Goal: Task Accomplishment & Management: Manage account settings

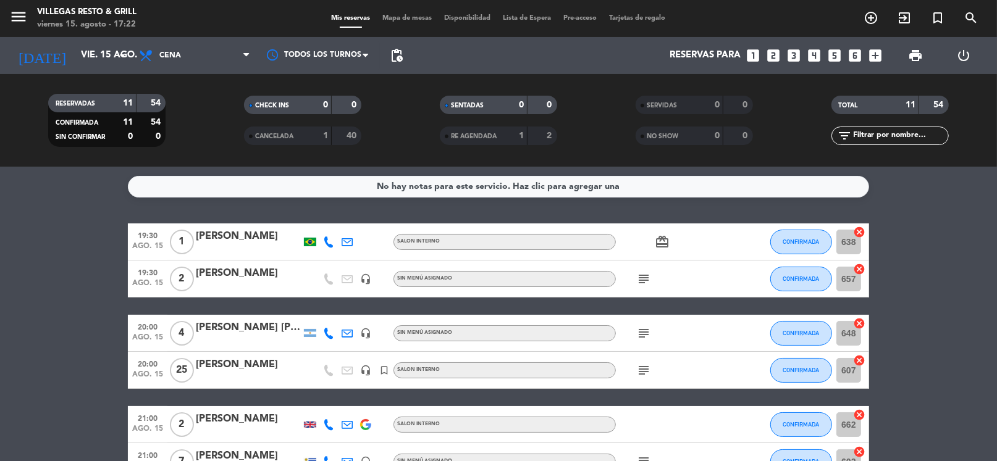
click at [777, 57] on icon "looks_two" at bounding box center [773, 56] width 16 height 16
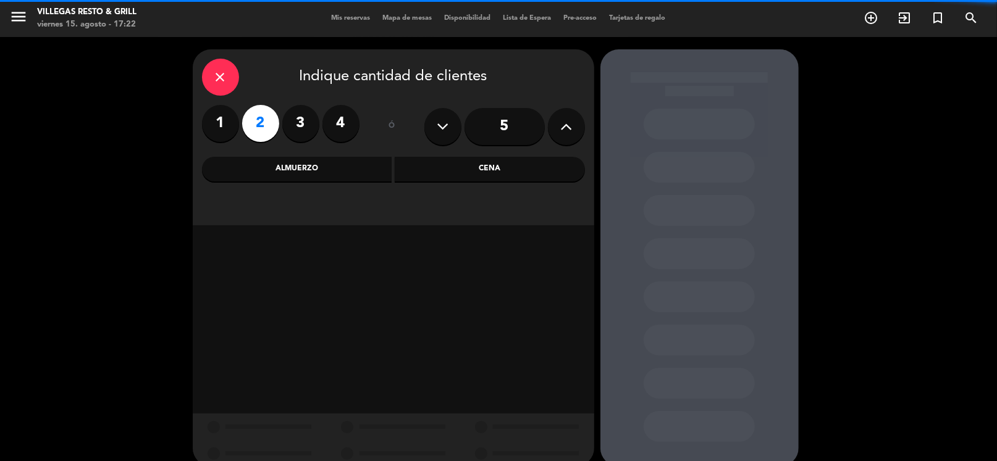
click at [492, 172] on div "Cena" at bounding box center [490, 169] width 190 height 25
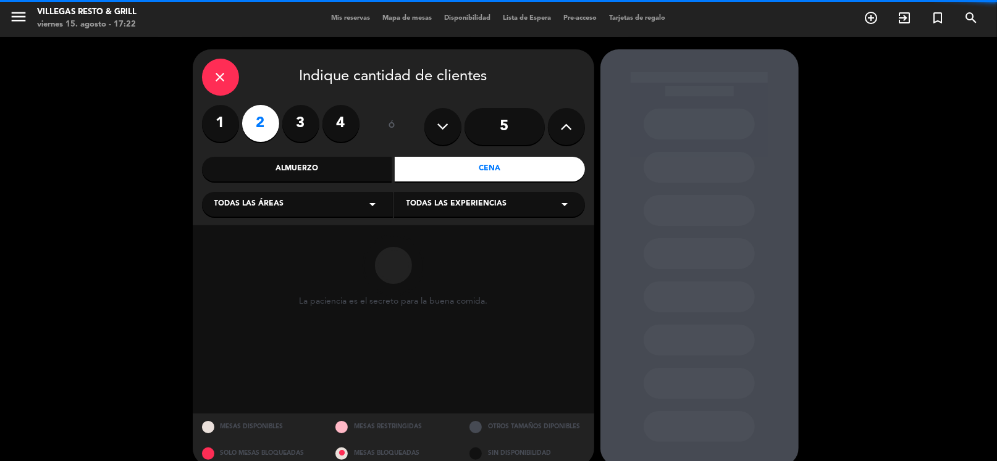
click at [339, 198] on div "Todas las áreas arrow_drop_down" at bounding box center [297, 204] width 191 height 25
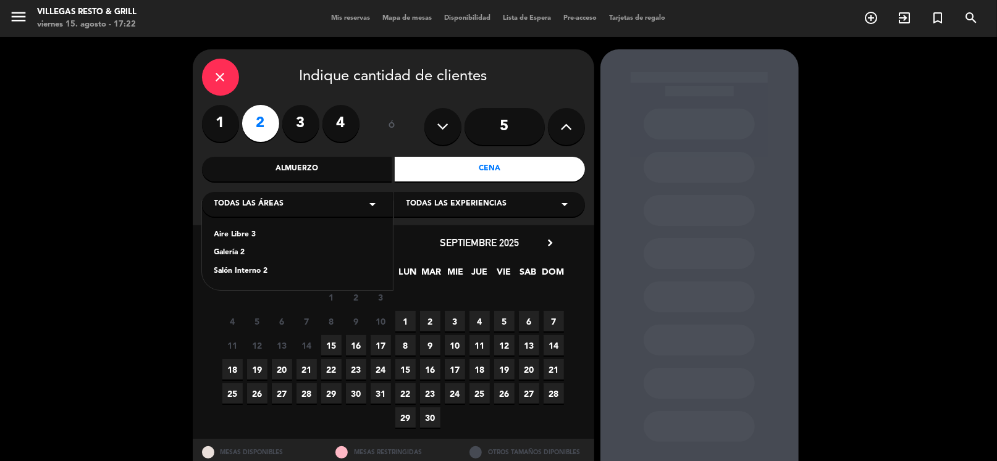
click at [259, 267] on div "Salón Interno 2" at bounding box center [297, 272] width 166 height 12
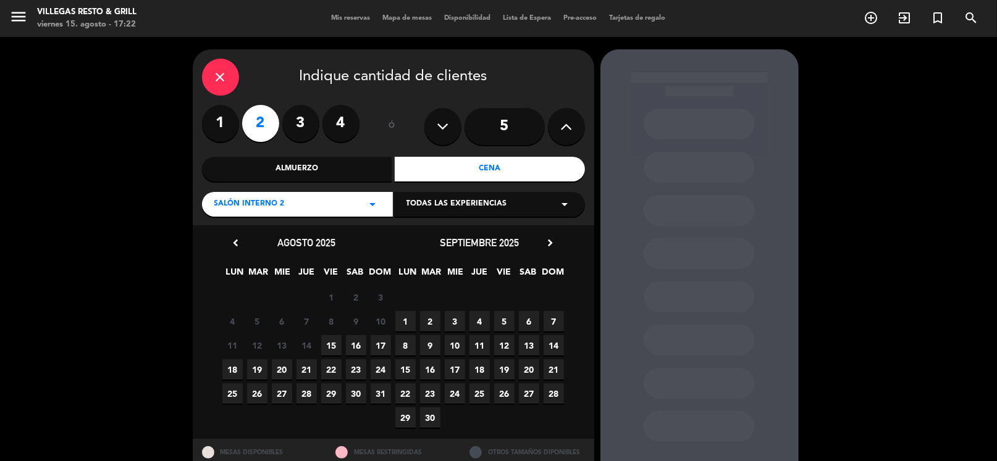
click at [242, 368] on span "18" at bounding box center [232, 370] width 20 height 20
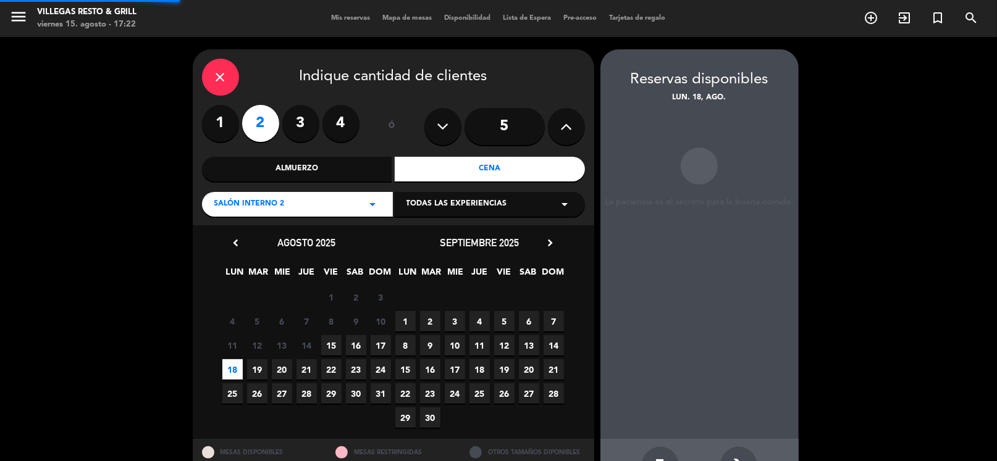
scroll to position [42, 0]
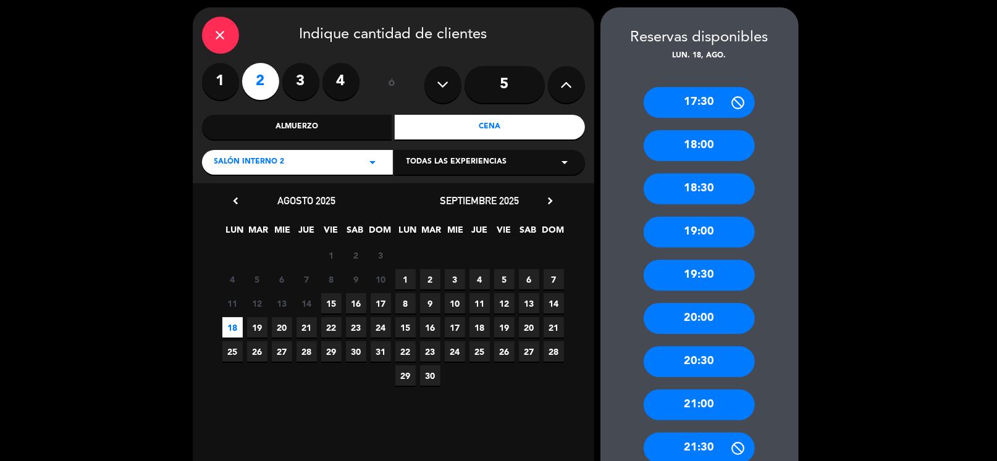
click at [714, 396] on div "21:00" at bounding box center [699, 405] width 111 height 31
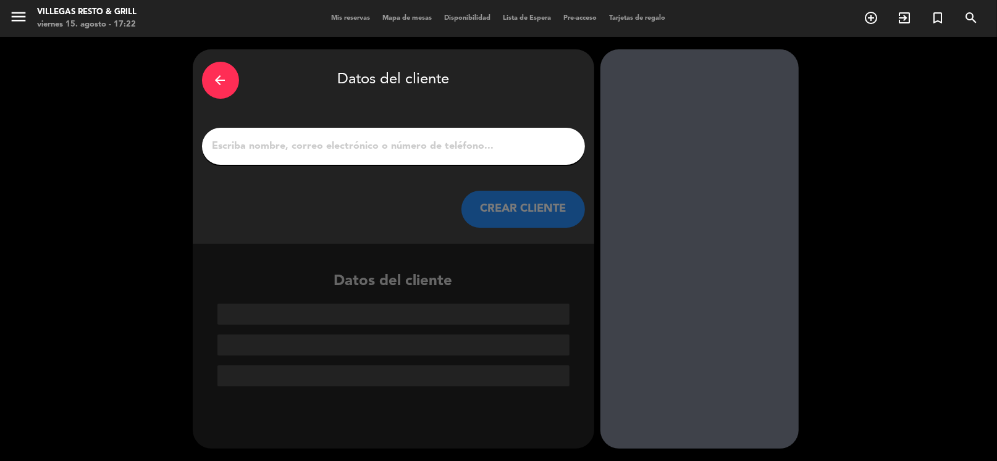
scroll to position [0, 0]
click at [387, 156] on div at bounding box center [393, 146] width 383 height 37
click at [384, 146] on input "1" at bounding box center [393, 146] width 364 height 17
paste input "[PERSON_NAME] [PERSON_NAME]"
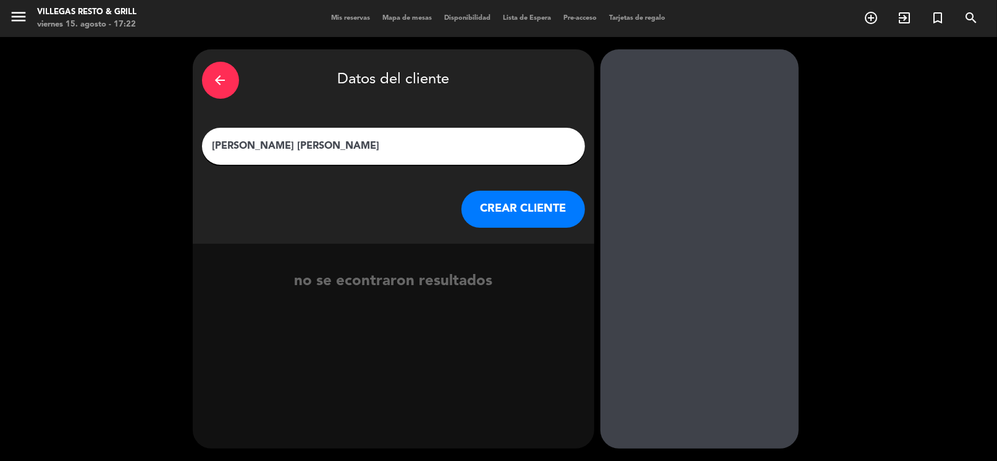
type input "[PERSON_NAME] [PERSON_NAME]"
click at [494, 216] on button "CREAR CLIENTE" at bounding box center [523, 209] width 124 height 37
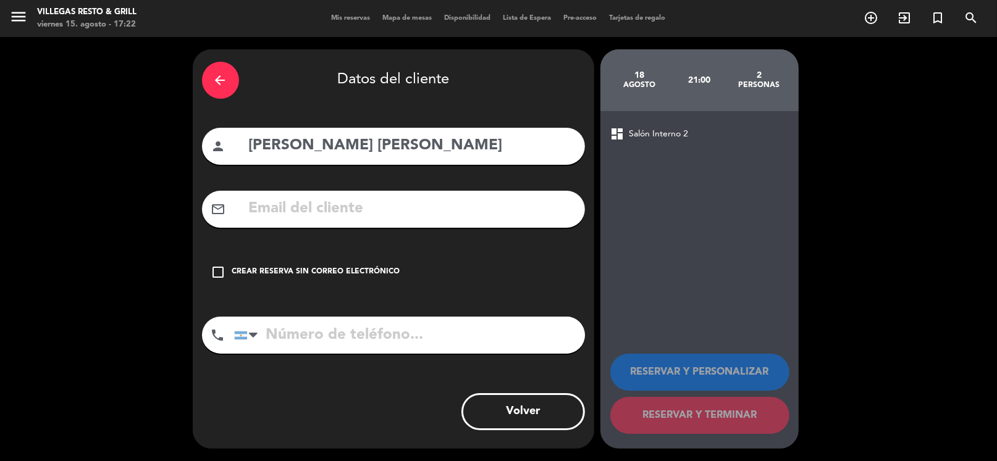
drag, startPoint x: 329, startPoint y: 186, endPoint x: 322, endPoint y: 205, distance: 20.3
click at [327, 191] on div "arrow_back Datos del cliente person [PERSON_NAME] [PERSON_NAME] mail_outline ch…" at bounding box center [394, 249] width 402 height 400
click at [322, 205] on input "text" at bounding box center [412, 208] width 328 height 25
paste input "[EMAIL_ADDRESS][DOMAIN_NAME]"
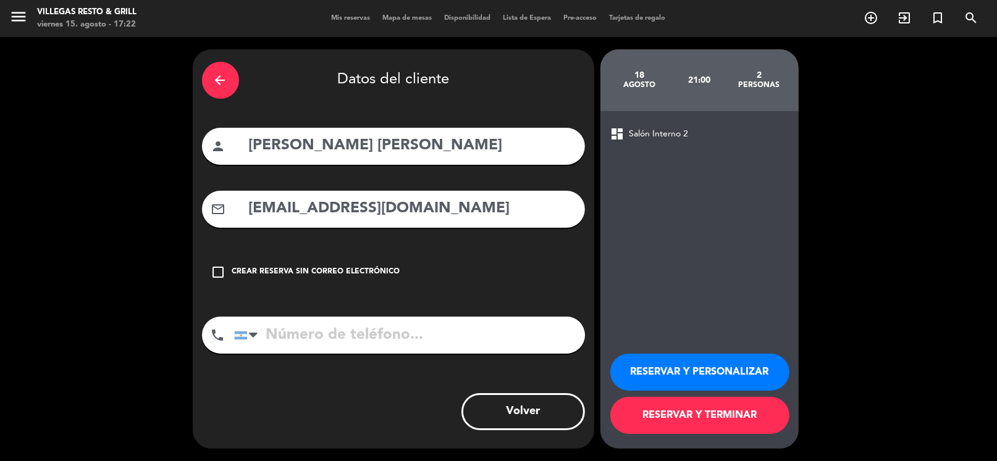
type input "[EMAIL_ADDRESS][DOMAIN_NAME]"
click at [336, 347] on input "tel" at bounding box center [409, 335] width 351 height 37
paste input "[PHONE_NUMBER]"
type input "[PHONE_NUMBER]"
click at [617, 369] on button "RESERVAR Y PERSONALIZAR" at bounding box center [699, 372] width 179 height 37
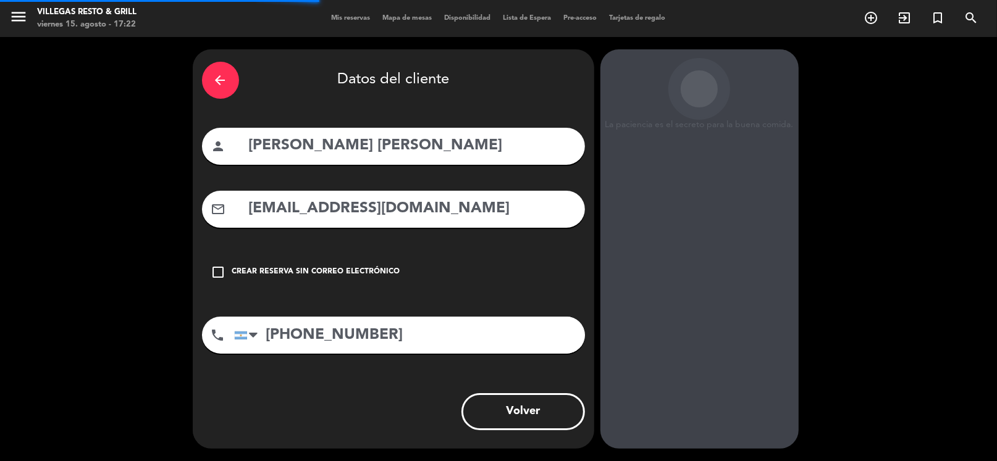
scroll to position [32, 0]
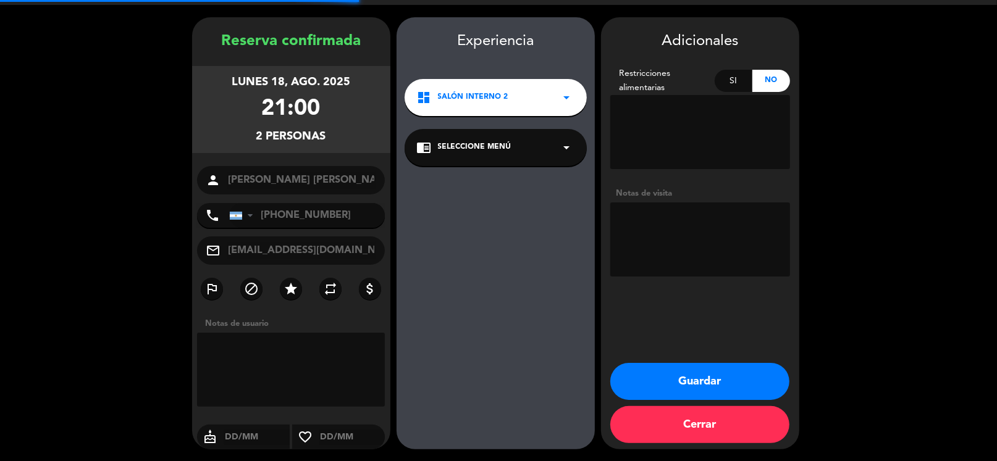
click at [655, 247] on textarea at bounding box center [700, 240] width 180 height 74
type textarea "FIO CUMPLEAÑOS"
click at [707, 371] on button "Guardar" at bounding box center [699, 381] width 179 height 37
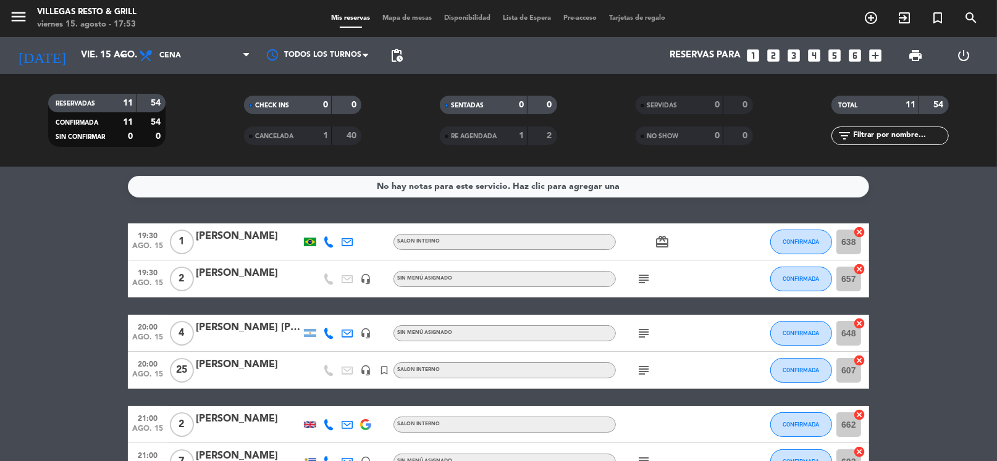
click at [642, 371] on icon "subject" at bounding box center [643, 370] width 15 height 15
click at [642, 334] on icon "subject" at bounding box center [643, 333] width 15 height 15
click at [640, 282] on icon "subject" at bounding box center [643, 279] width 15 height 15
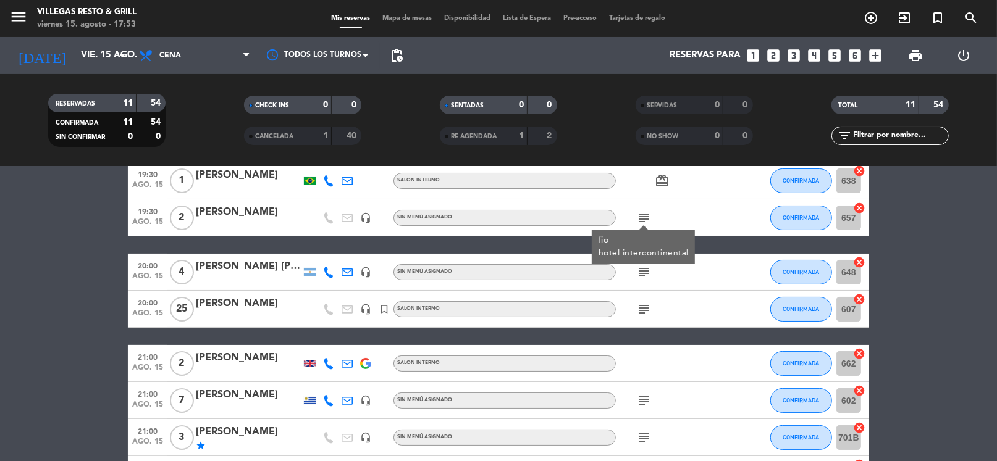
scroll to position [123, 0]
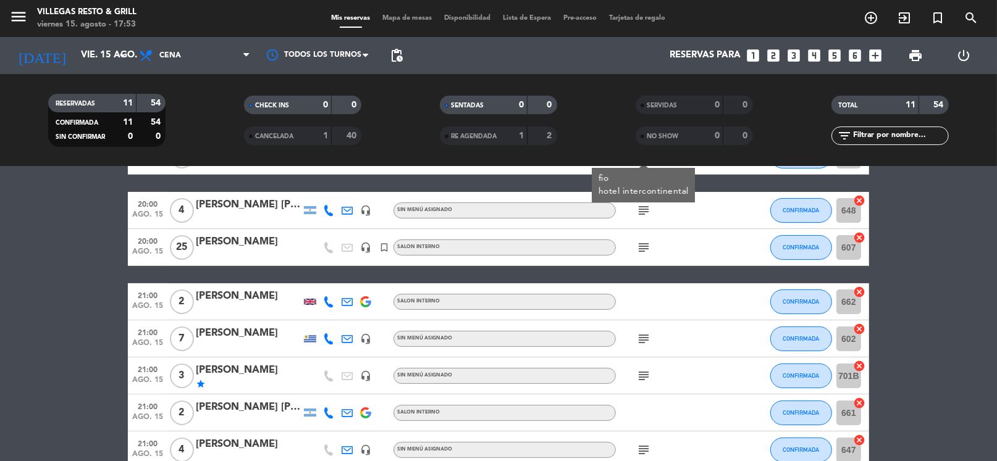
click at [646, 340] on icon "subject" at bounding box center [643, 339] width 15 height 15
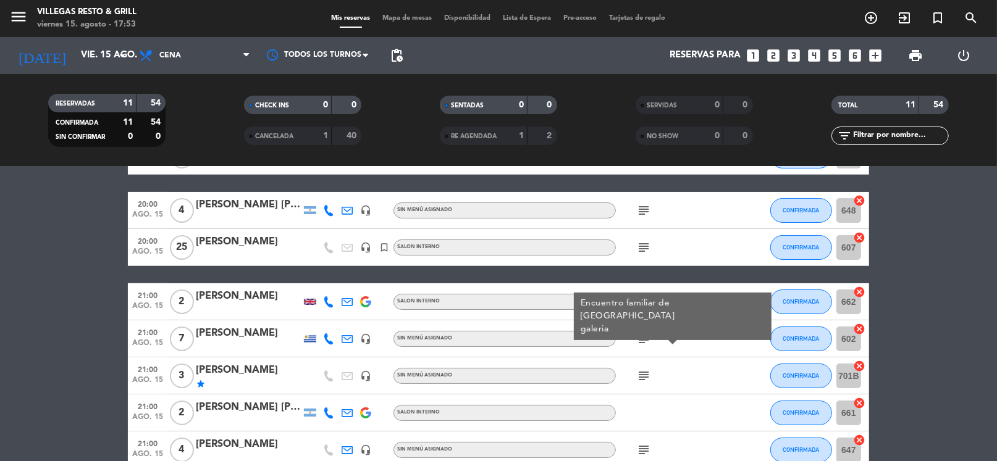
click at [640, 373] on icon "subject" at bounding box center [643, 376] width 15 height 15
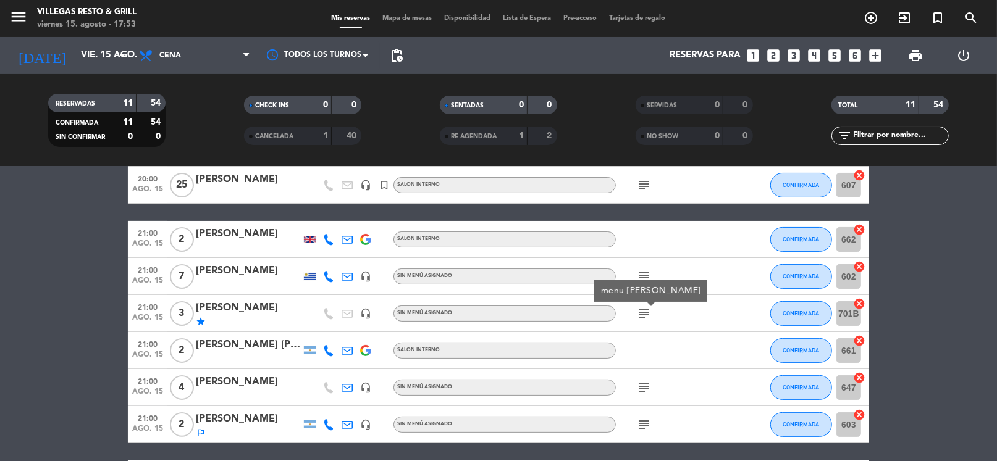
scroll to position [246, 0]
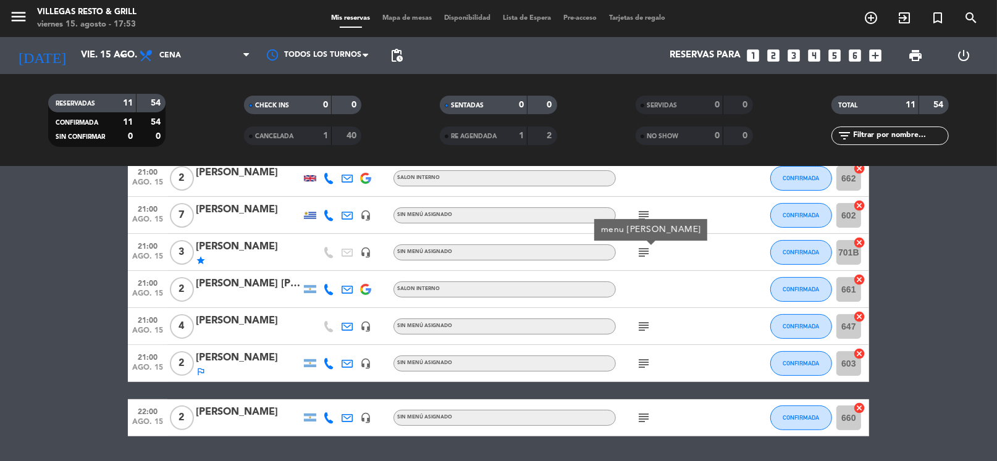
click at [642, 322] on icon "subject" at bounding box center [643, 326] width 15 height 15
click at [642, 369] on icon "subject" at bounding box center [643, 363] width 15 height 15
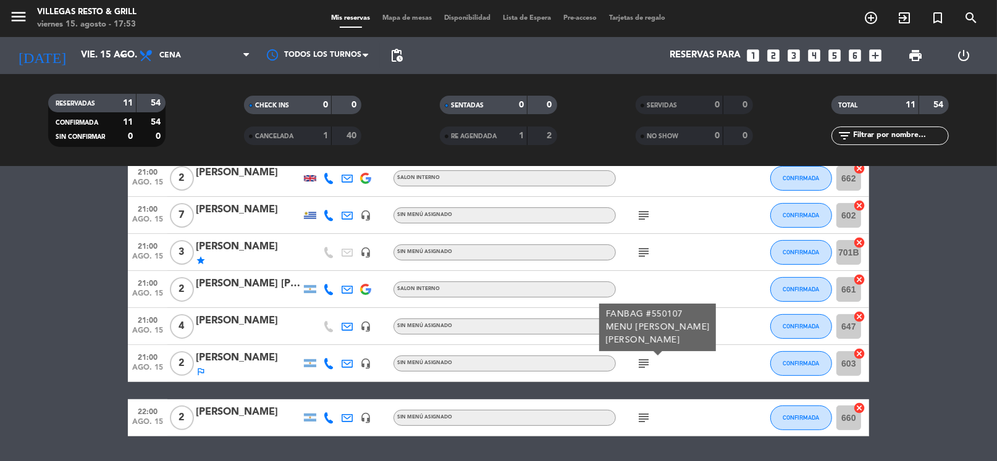
click at [643, 418] on icon "subject" at bounding box center [643, 418] width 15 height 15
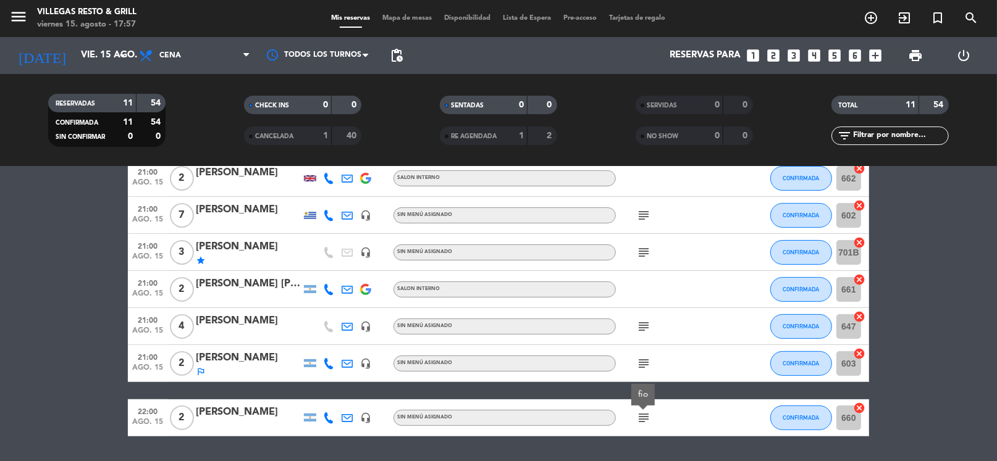
click at [766, 52] on icon "looks_two" at bounding box center [773, 56] width 16 height 16
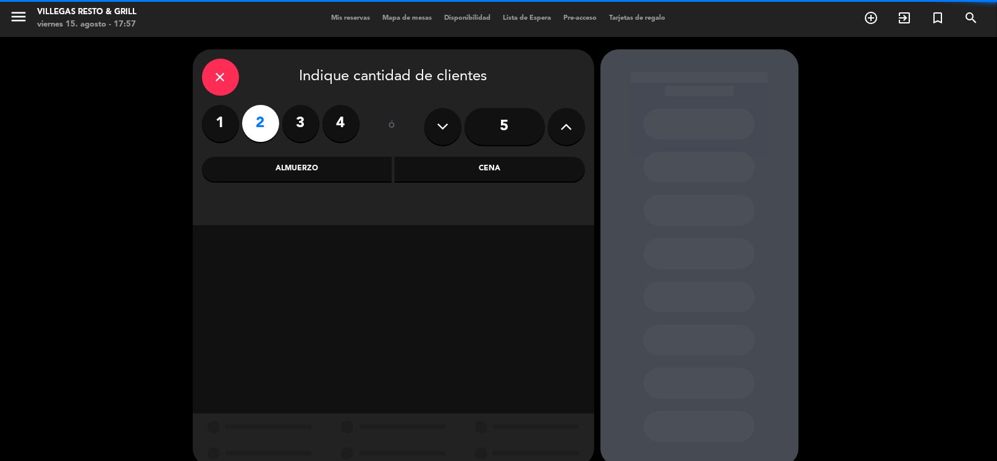
click at [474, 175] on div "Cena" at bounding box center [490, 169] width 190 height 25
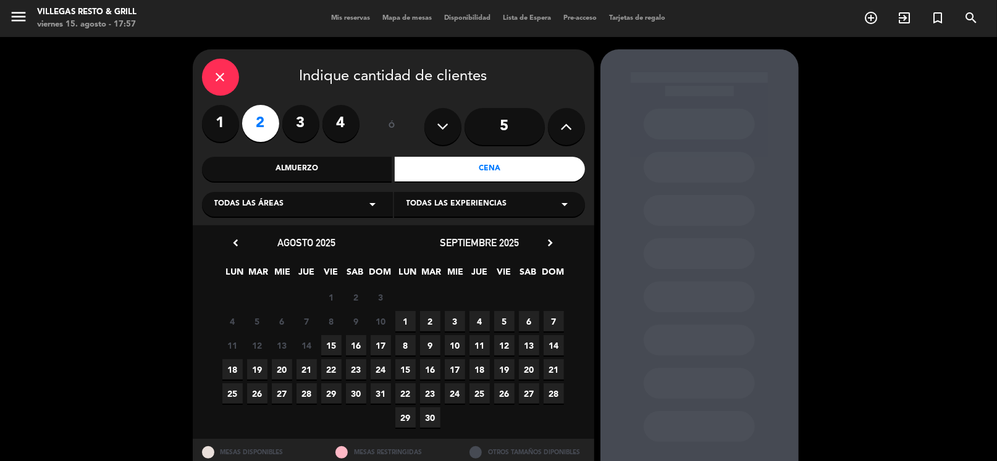
click at [324, 340] on span "15" at bounding box center [331, 345] width 20 height 20
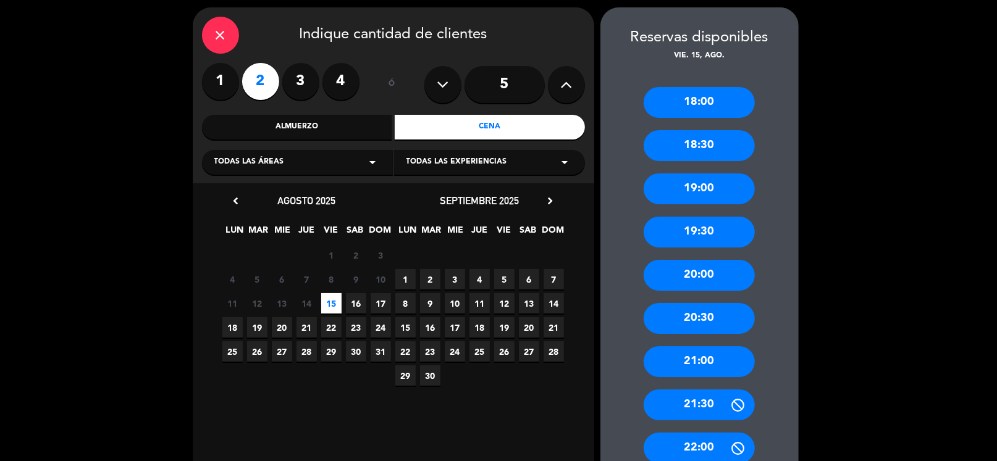
click at [713, 355] on div "21:00" at bounding box center [699, 362] width 111 height 31
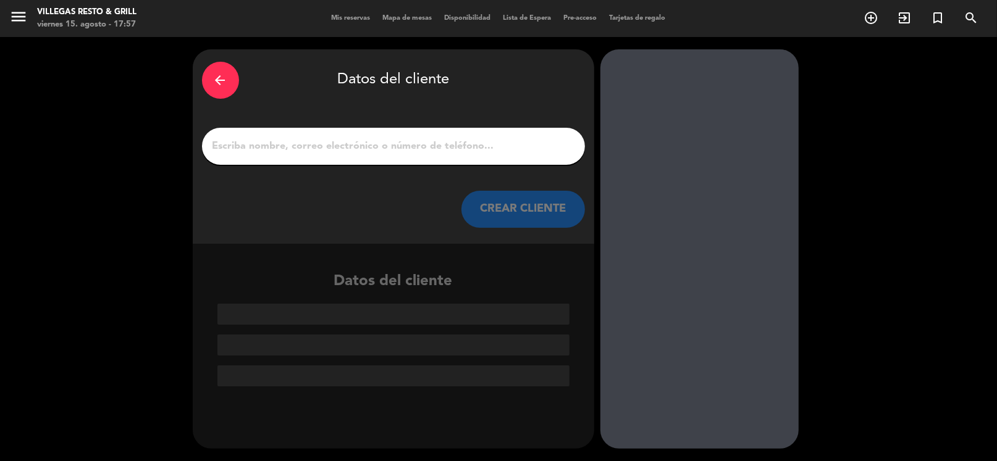
click at [370, 150] on input "1" at bounding box center [393, 146] width 364 height 17
paste input "[PERSON_NAME]"
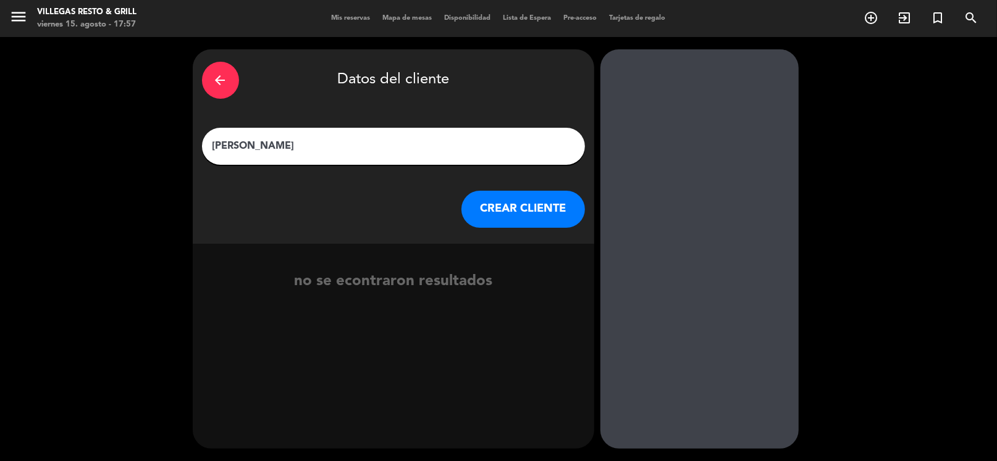
type input "[PERSON_NAME]"
click at [553, 204] on button "CREAR CLIENTE" at bounding box center [523, 209] width 124 height 37
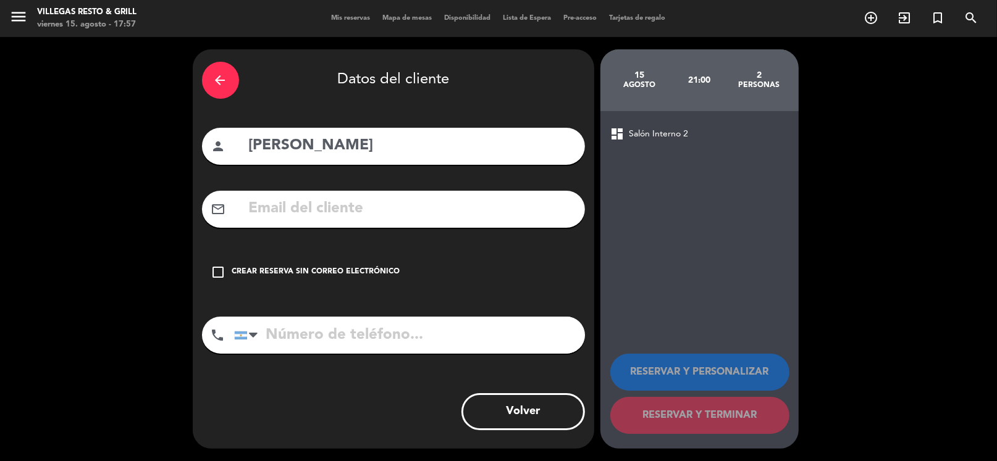
click at [365, 221] on input "text" at bounding box center [412, 208] width 328 height 25
click at [384, 207] on input "text" at bounding box center [412, 208] width 328 height 25
click at [306, 213] on input "text" at bounding box center [412, 208] width 328 height 25
paste input "[EMAIL_ADDRESS][DOMAIN_NAME]"
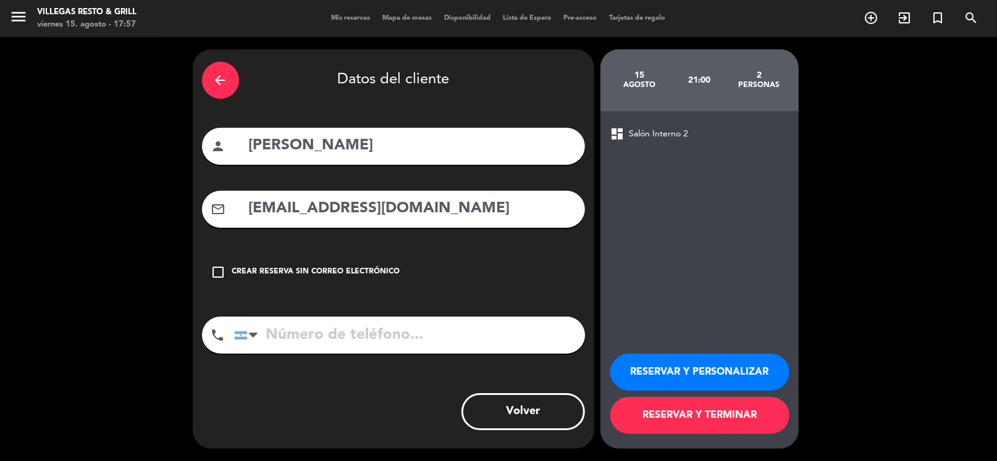
type input "[EMAIL_ADDRESS][DOMAIN_NAME]"
click at [334, 331] on input "tel" at bounding box center [409, 335] width 351 height 37
click at [367, 325] on input "tel" at bounding box center [409, 335] width 351 height 37
paste input "[PHONE_NUMBER]"
type input "[PHONE_NUMBER]"
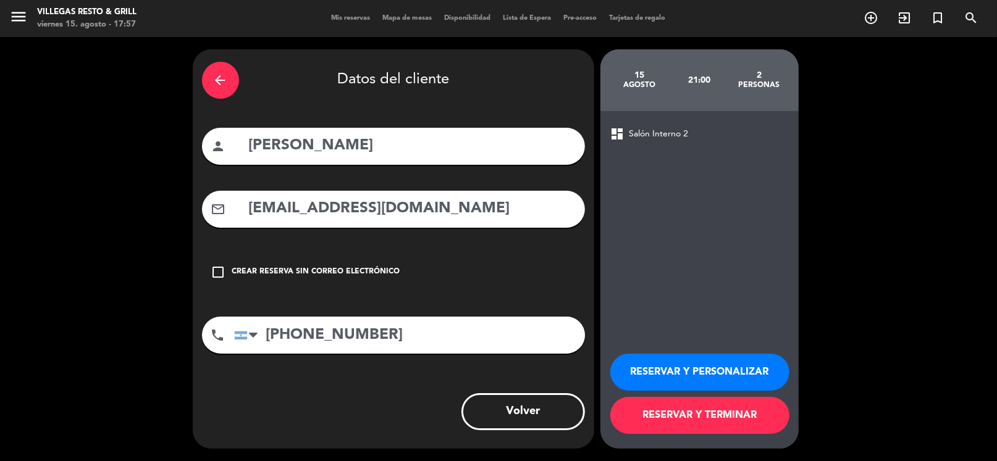
click at [686, 368] on button "RESERVAR Y PERSONALIZAR" at bounding box center [699, 372] width 179 height 37
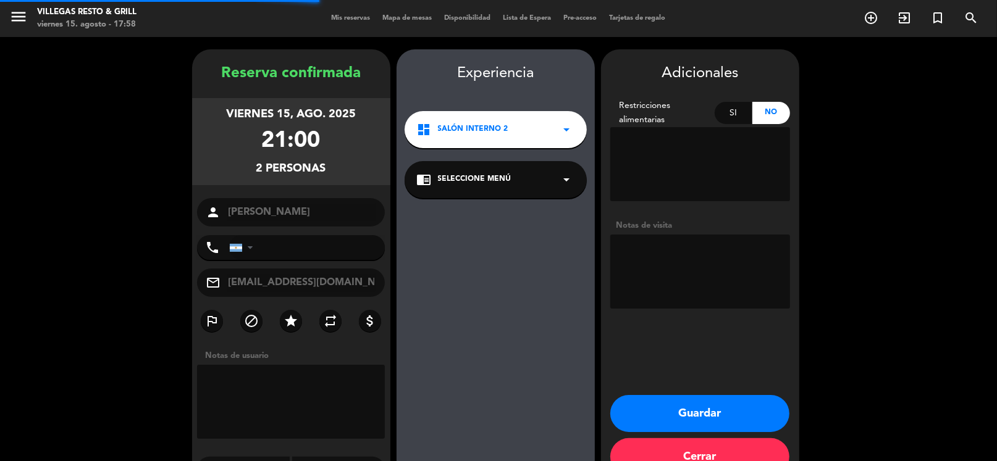
type input "[PHONE_NUMBER]"
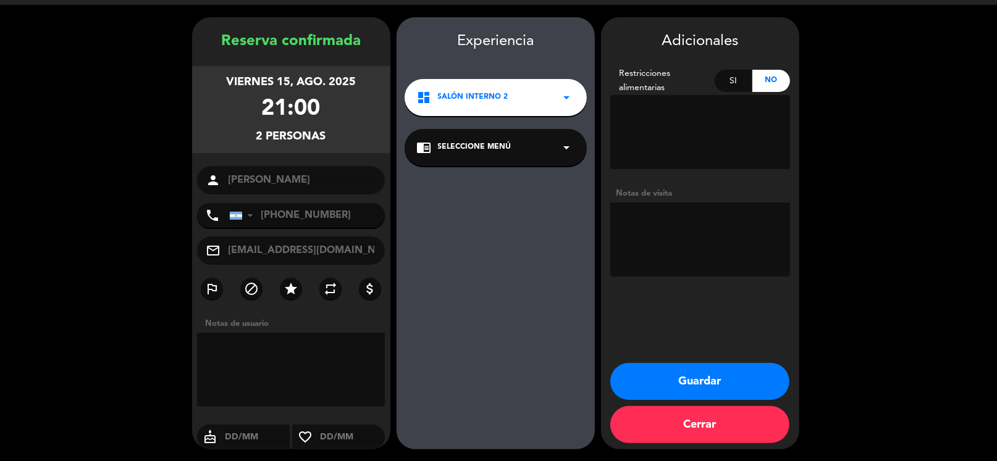
click at [691, 219] on textarea at bounding box center [700, 240] width 180 height 74
type textarea "voucher radio urbana [PERSON_NAME]"
click at [715, 387] on button "Guardar" at bounding box center [699, 381] width 179 height 37
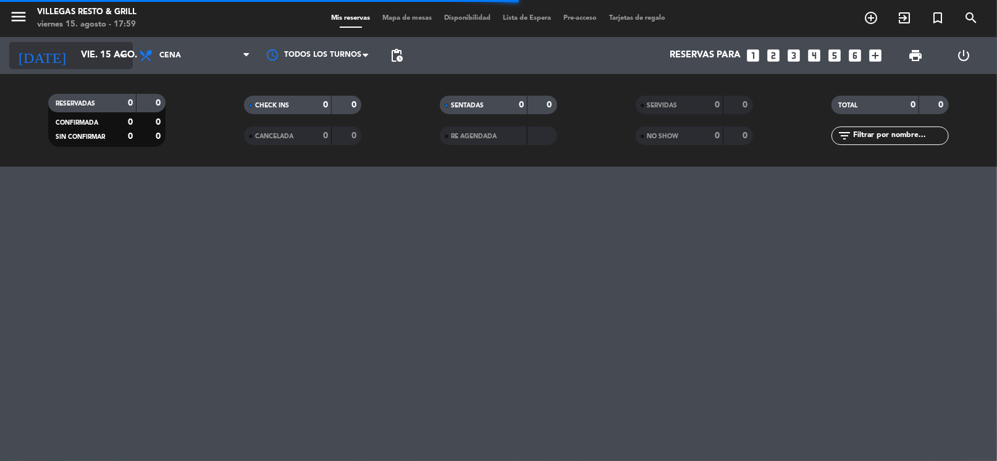
click at [78, 55] on input "vie. 15 ago." at bounding box center [135, 55] width 120 height 23
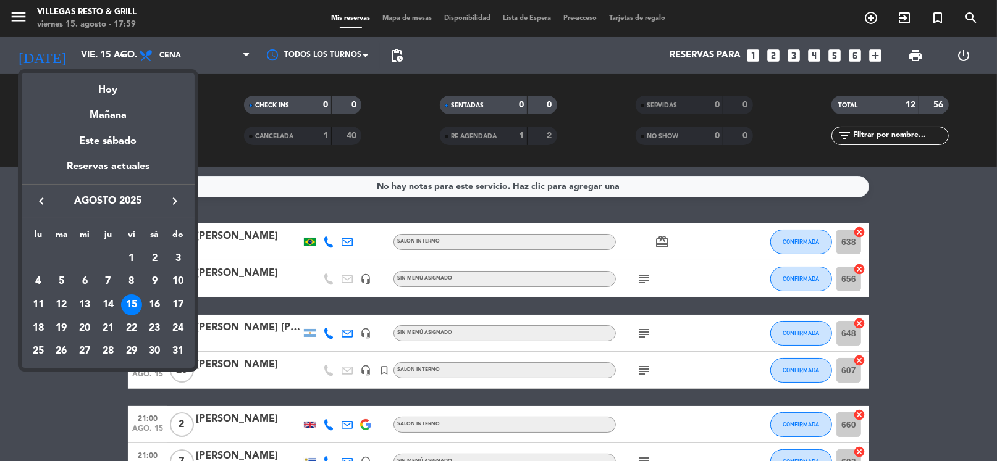
click at [106, 391] on div at bounding box center [498, 230] width 997 height 461
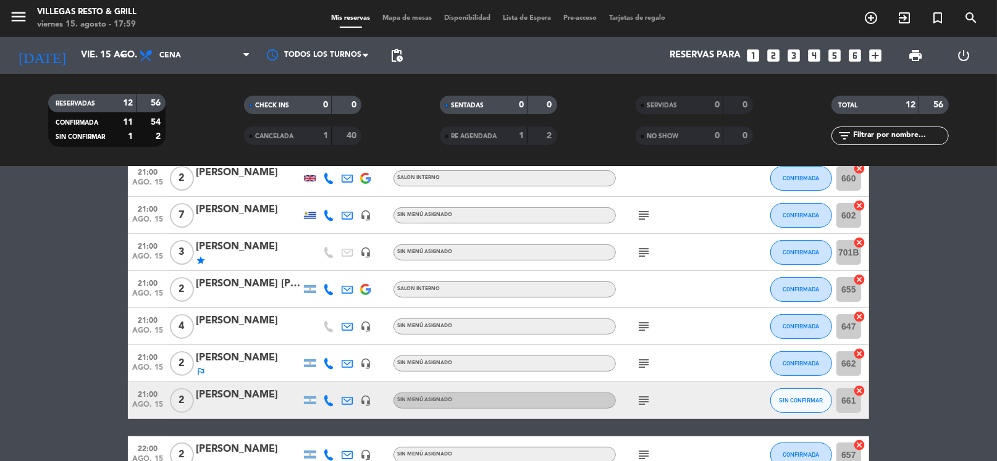
scroll to position [308, 0]
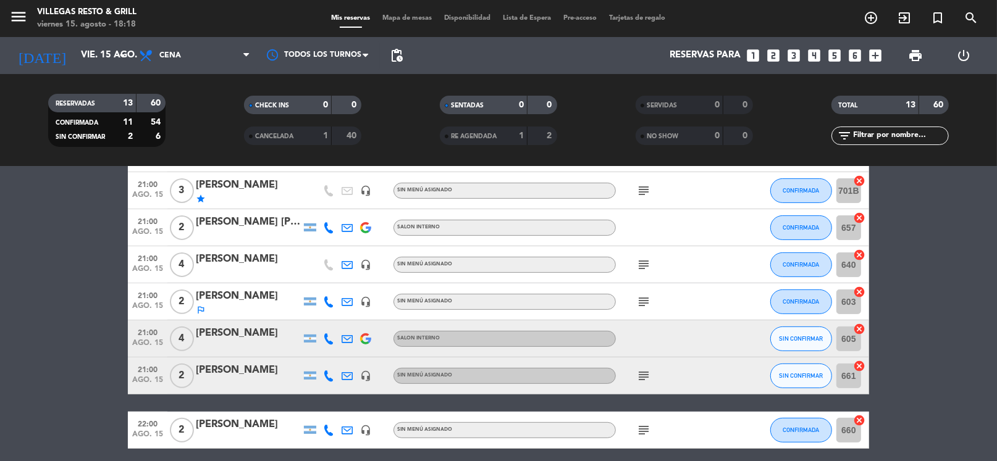
drag, startPoint x: 609, startPoint y: 116, endPoint x: 609, endPoint y: 107, distance: 9.3
click at [609, 114] on div "SERVIDAS 0 0" at bounding box center [694, 111] width 196 height 31
click at [95, 49] on input "vie. 15 ago." at bounding box center [135, 55] width 120 height 23
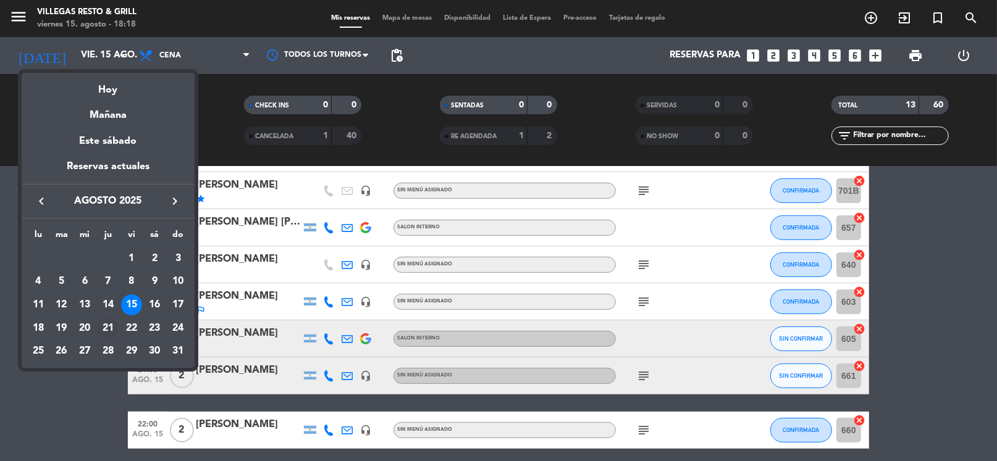
click at [109, 326] on div "21" at bounding box center [108, 328] width 21 height 21
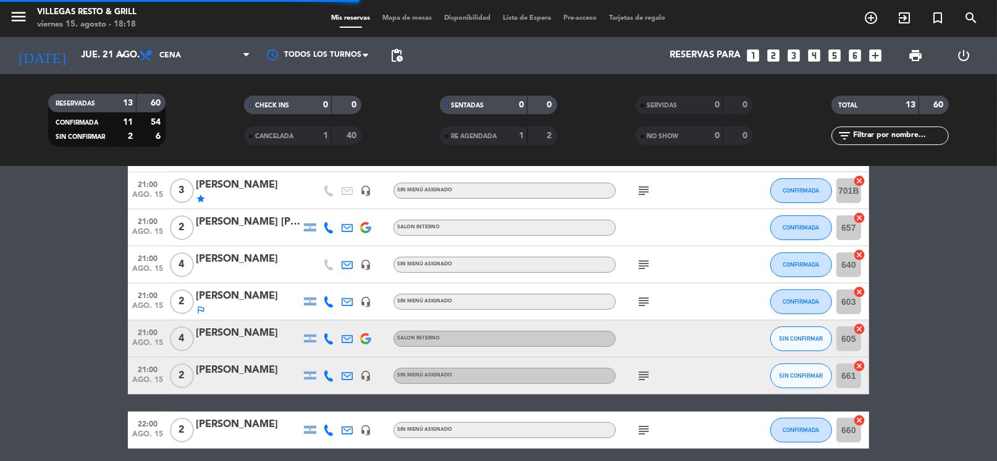
scroll to position [6, 0]
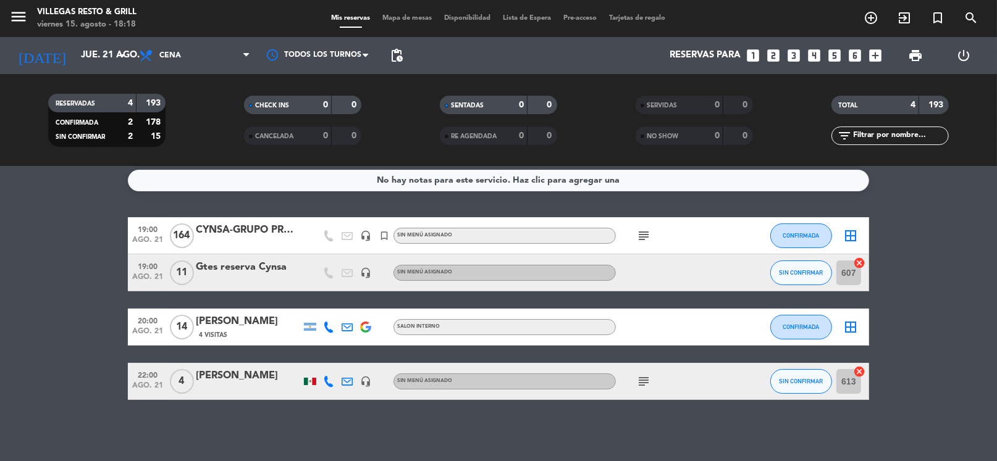
click at [646, 238] on icon "subject" at bounding box center [643, 236] width 15 height 15
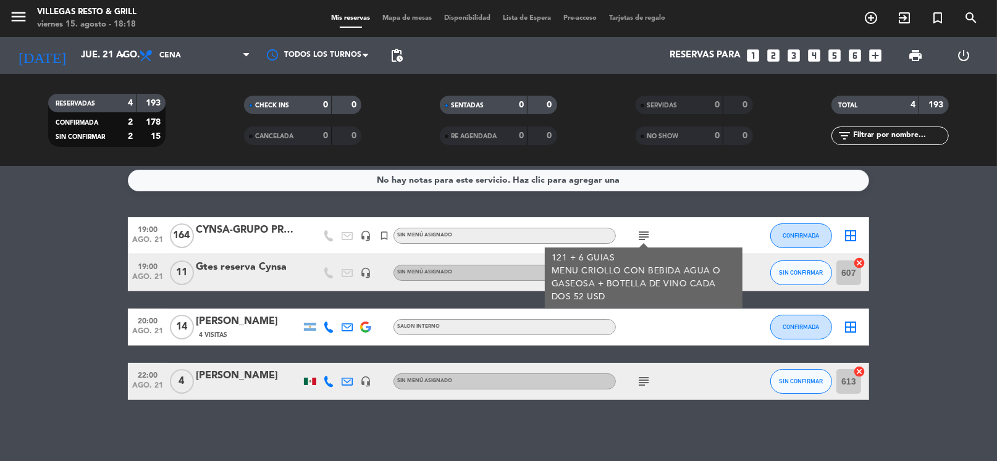
click at [884, 242] on bookings-row "19:00 ago. 21 164 CYNSA-GRUPO PROCAPS headset_mic turned_in_not Sin menú asigna…" at bounding box center [498, 308] width 997 height 183
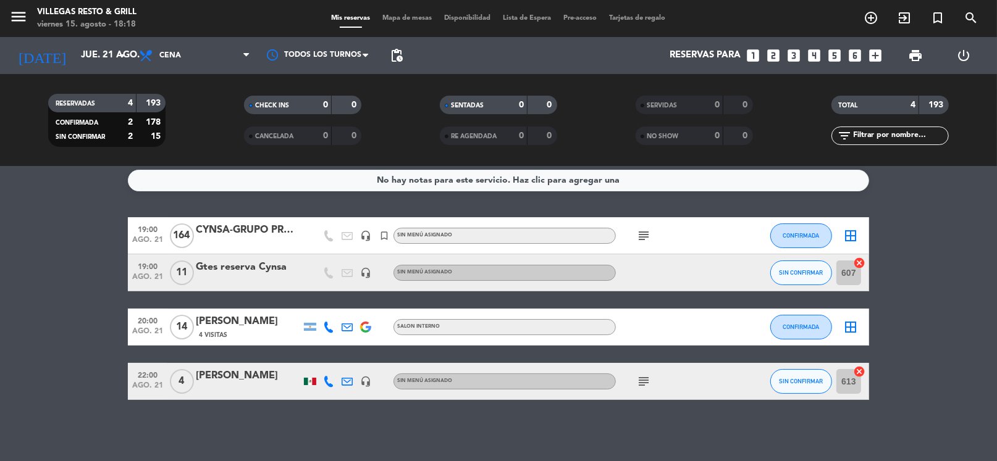
scroll to position [0, 0]
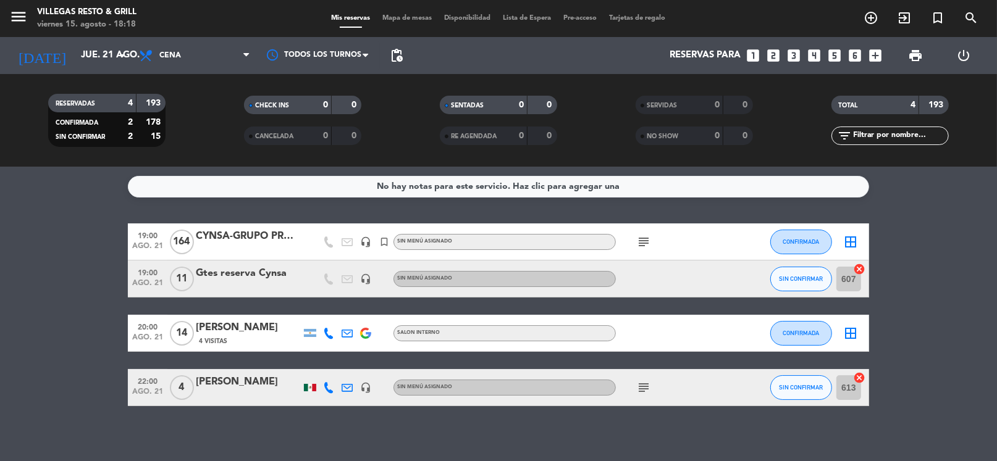
click at [644, 387] on icon "subject" at bounding box center [643, 388] width 15 height 15
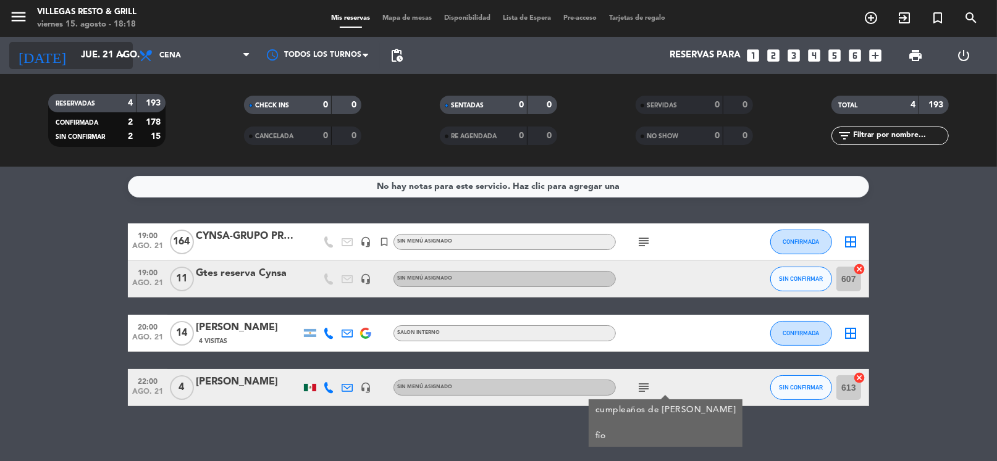
click at [99, 57] on input "jue. 21 ago." at bounding box center [135, 55] width 120 height 23
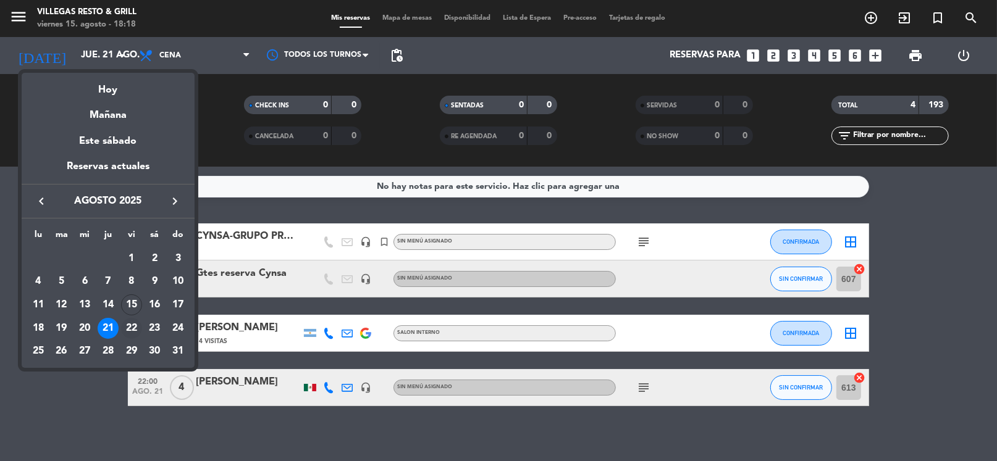
click at [132, 323] on div "22" at bounding box center [131, 328] width 21 height 21
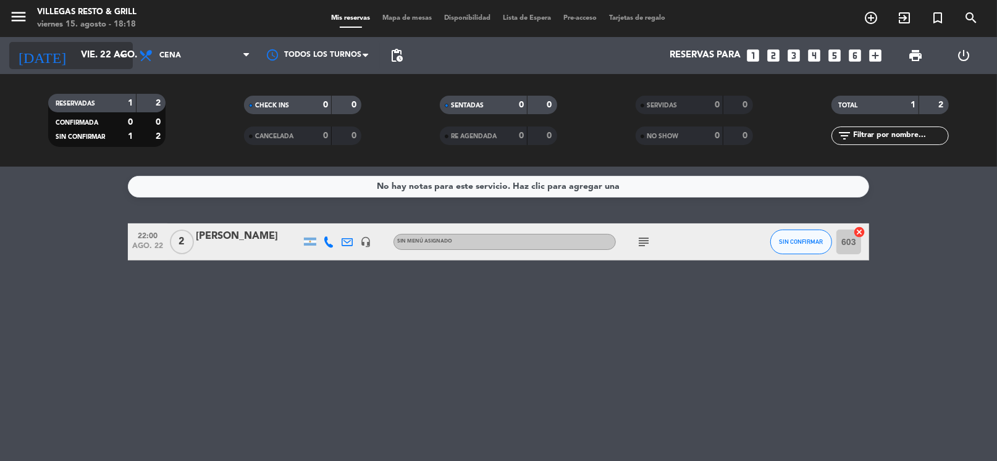
click at [78, 59] on input "vie. 22 ago." at bounding box center [135, 55] width 120 height 23
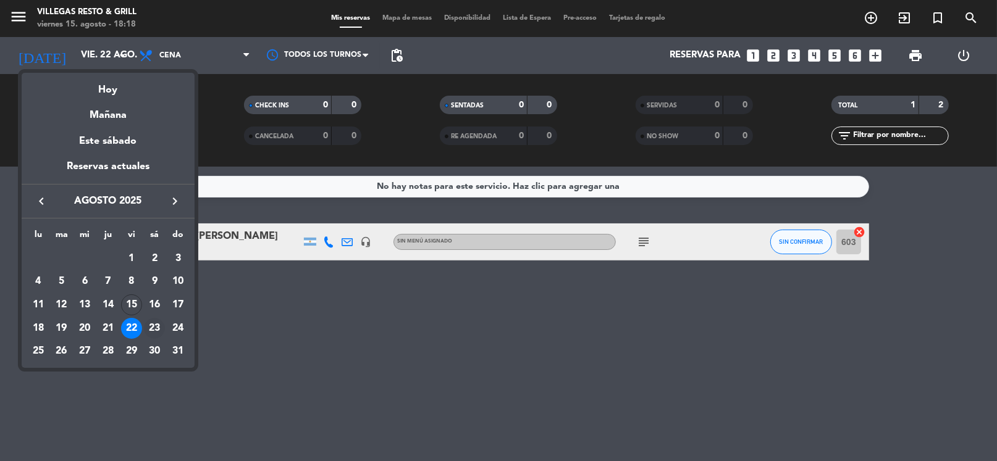
click at [154, 327] on div "23" at bounding box center [154, 328] width 21 height 21
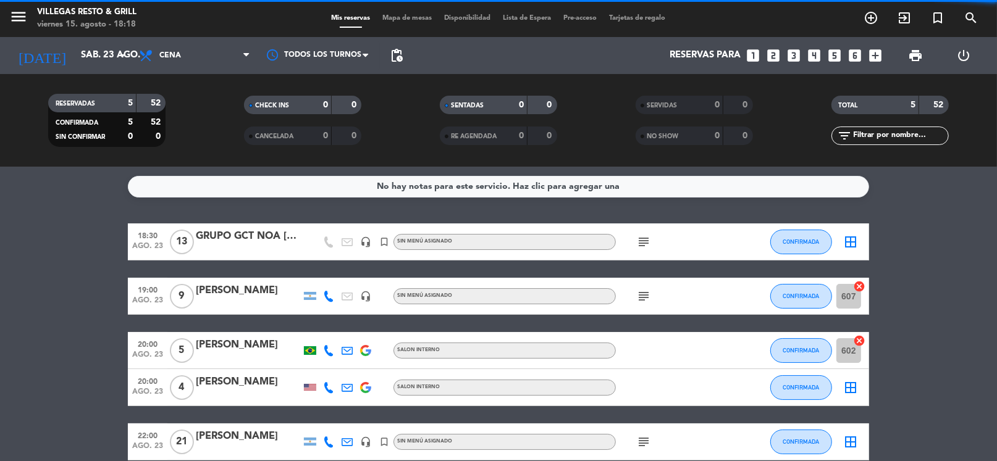
scroll to position [61, 0]
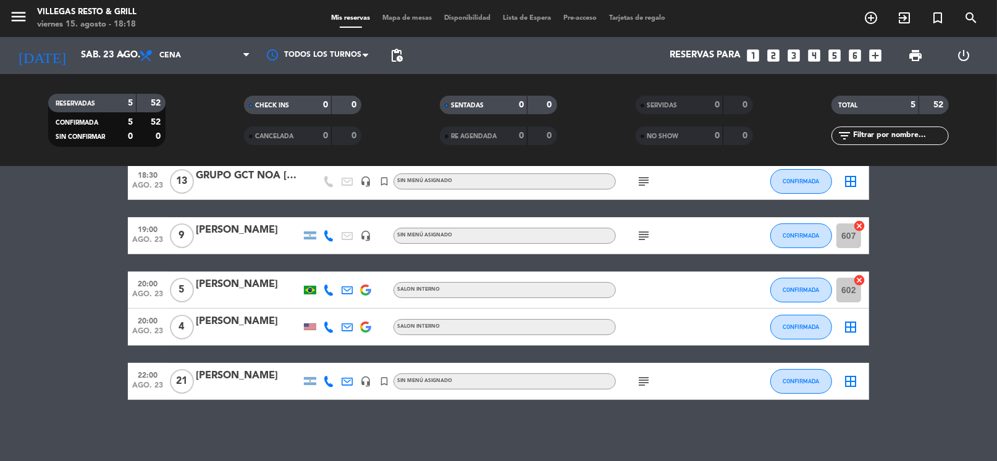
click at [653, 381] on div "subject" at bounding box center [671, 381] width 111 height 36
click at [646, 381] on icon "subject" at bounding box center [643, 381] width 15 height 15
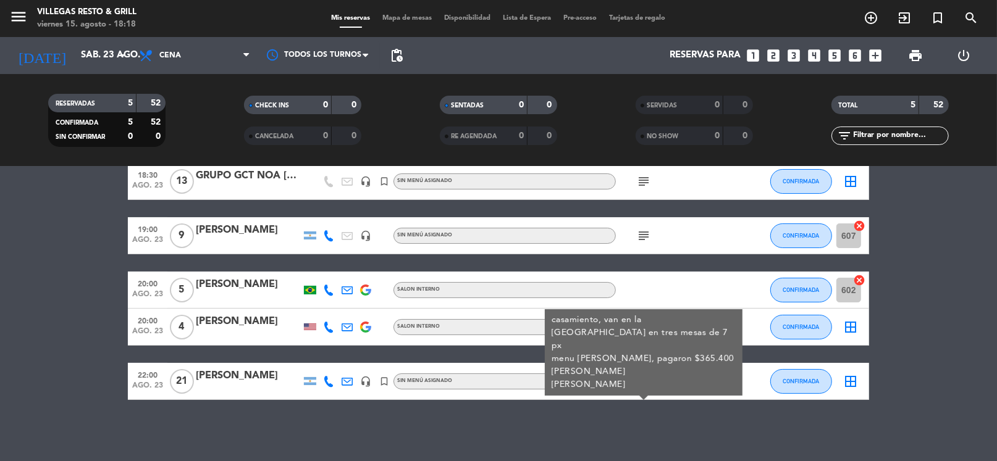
click at [660, 412] on div "No hay notas para este servicio. Haz clic para agregar una 18:30 ago. 23 13 GRU…" at bounding box center [498, 314] width 997 height 295
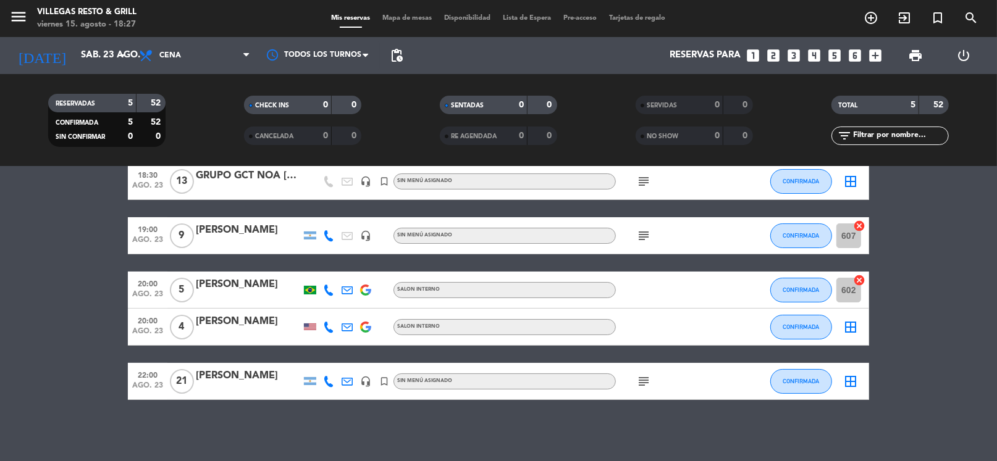
scroll to position [0, 0]
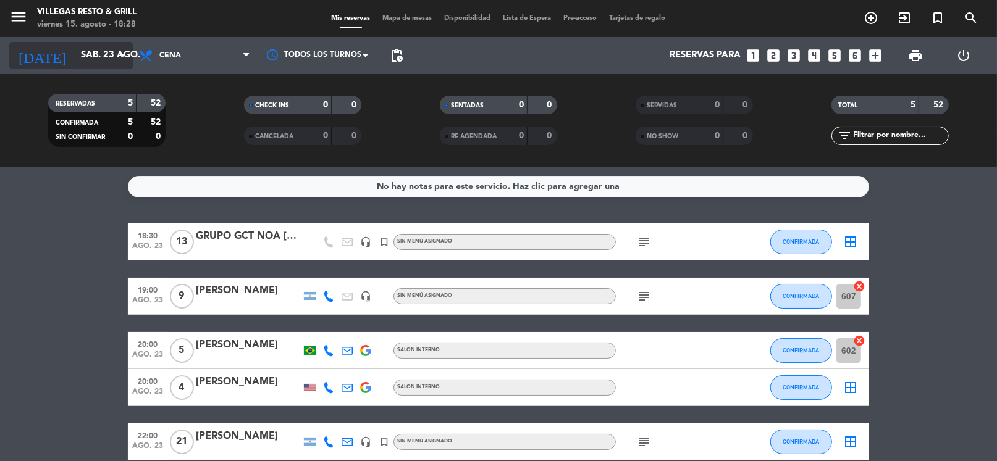
click at [75, 50] on input "sáb. 23 ago." at bounding box center [135, 55] width 120 height 23
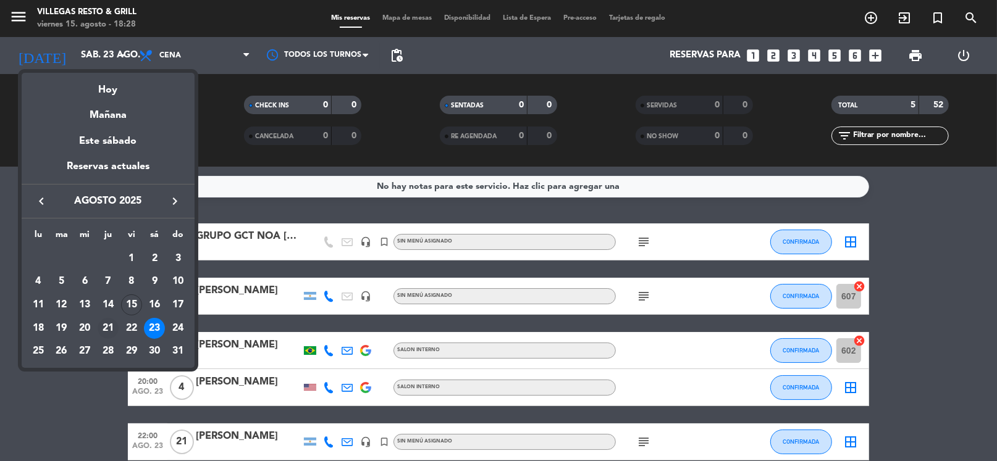
click at [114, 325] on div "21" at bounding box center [108, 328] width 21 height 21
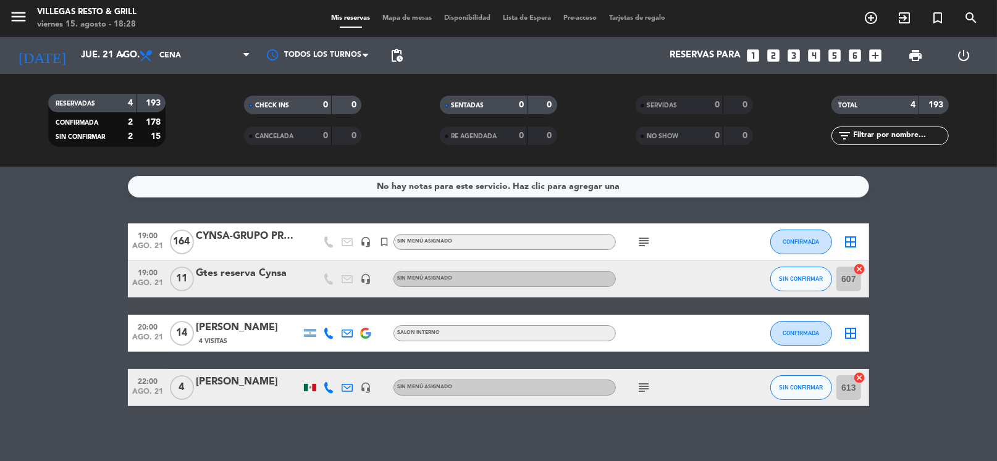
click at [641, 240] on icon "subject" at bounding box center [643, 242] width 15 height 15
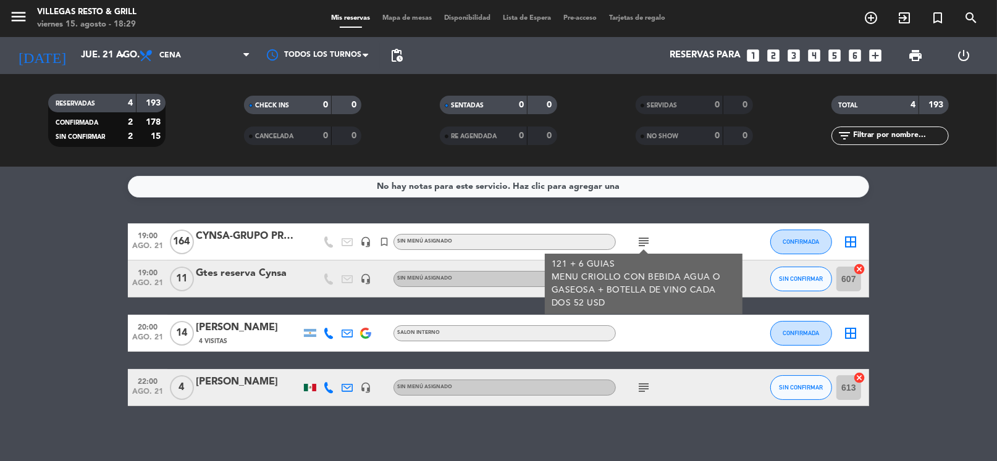
click at [916, 292] on bookings-row "19:00 ago. 21 164 CYNSA-GRUPO PROCAPS headset_mic turned_in_not Sin menú asigna…" at bounding box center [498, 315] width 997 height 183
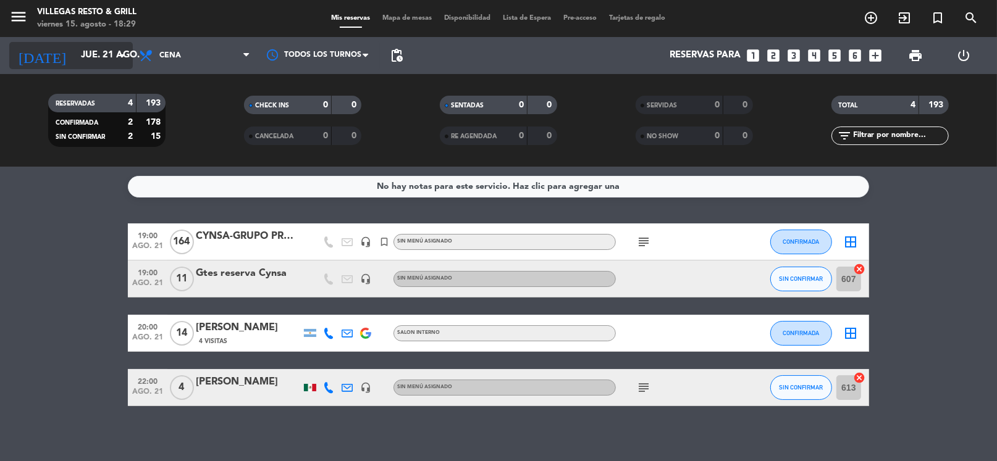
drag, startPoint x: 3, startPoint y: 49, endPoint x: 35, endPoint y: 46, distance: 31.7
click at [6, 51] on div "[DATE] jue. 21 ago. arrow_drop_down Todos los servicios Almuerzo Cena Cena Todo…" at bounding box center [498, 55] width 997 height 37
click at [53, 42] on div "[DATE] jue. 21 ago. arrow_drop_down" at bounding box center [71, 55] width 124 height 27
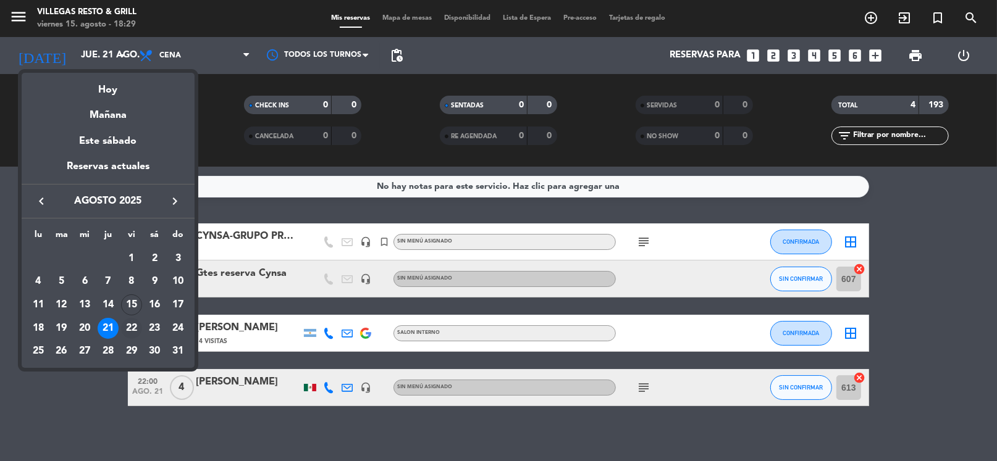
click at [128, 329] on div "22" at bounding box center [131, 328] width 21 height 21
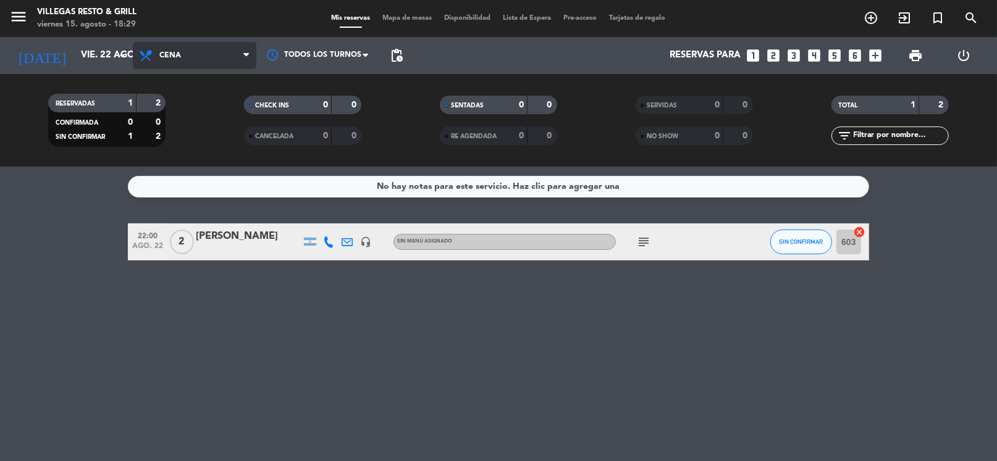
click at [164, 46] on span "Cena" at bounding box center [195, 55] width 124 height 27
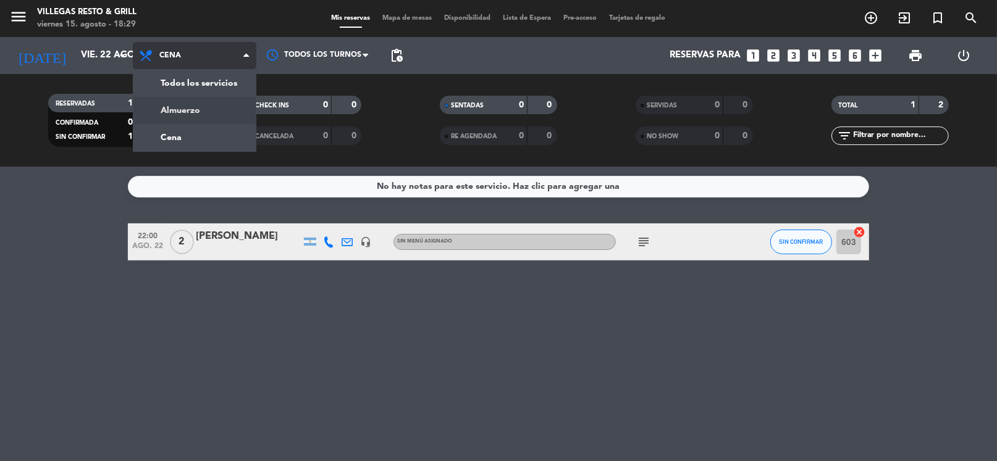
click at [216, 112] on div "menu Villegas Resto & Grill viernes 15. agosto - 18:29 Mis reservas Mapa de mes…" at bounding box center [498, 83] width 997 height 167
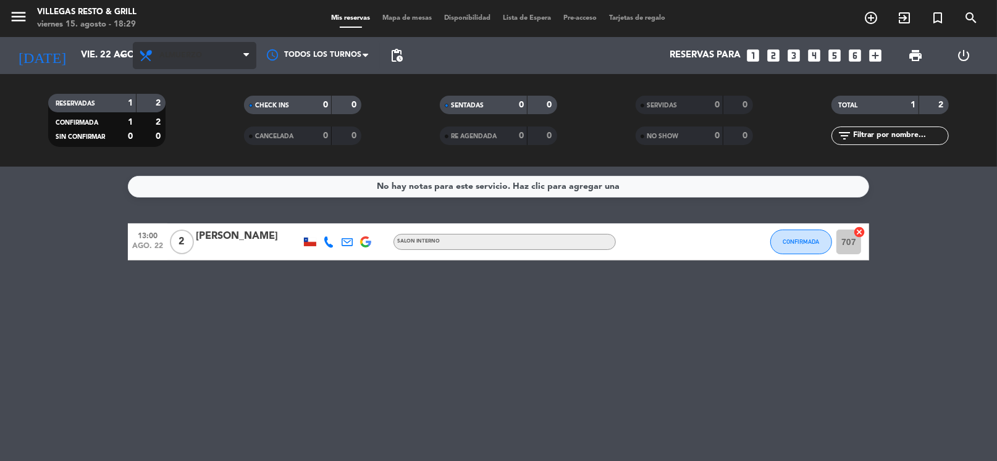
click at [208, 65] on span "Almuerzo" at bounding box center [195, 55] width 124 height 27
click at [208, 137] on div "menu Villegas Resto & Grill viernes 15. agosto - 18:29 Mis reservas Mapa de mes…" at bounding box center [498, 83] width 997 height 167
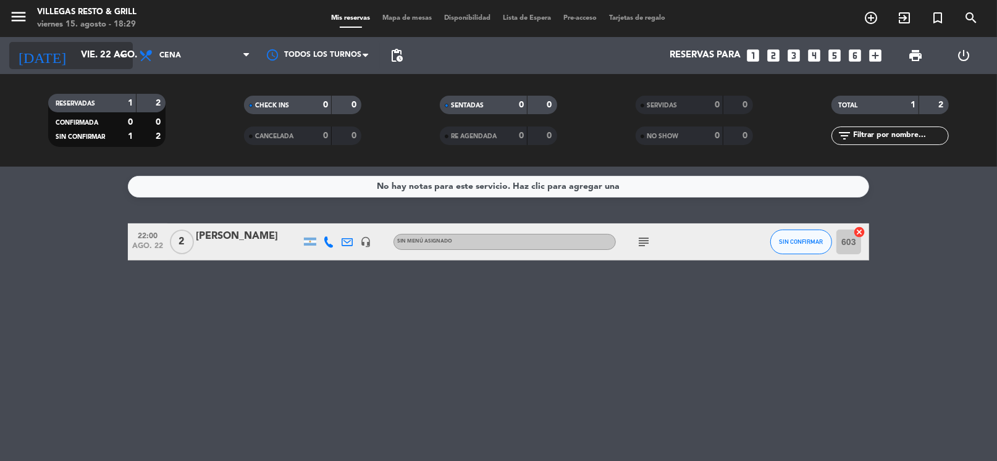
click at [108, 56] on input "vie. 22 ago." at bounding box center [135, 55] width 120 height 23
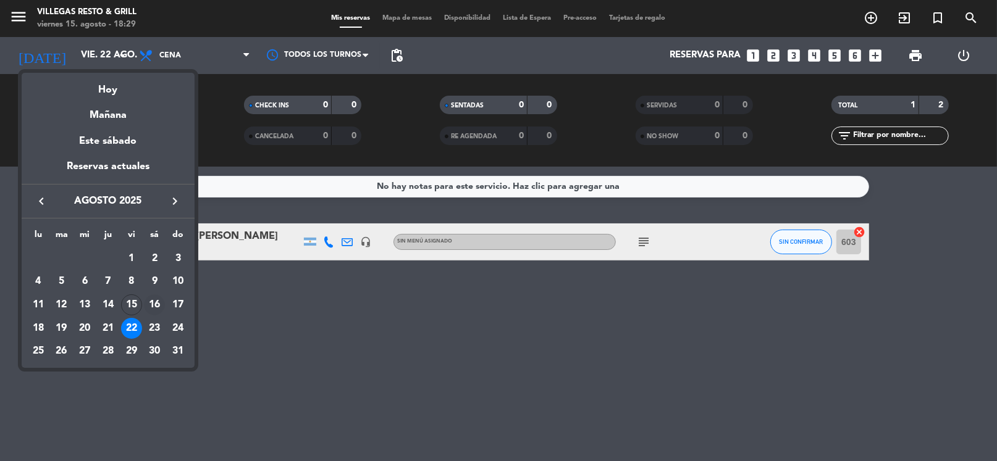
click at [156, 303] on div "16" at bounding box center [154, 305] width 21 height 21
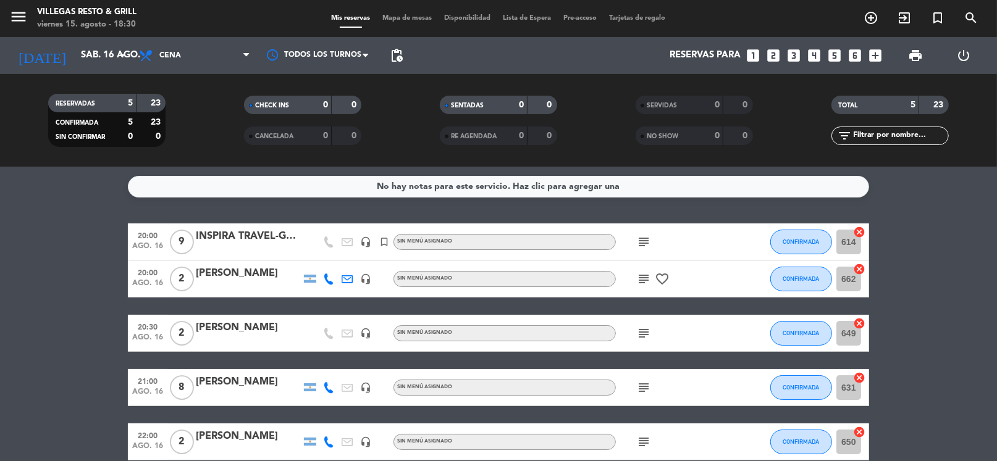
click at [655, 240] on div "subject" at bounding box center [671, 242] width 111 height 36
click at [647, 241] on icon "subject" at bounding box center [643, 242] width 15 height 15
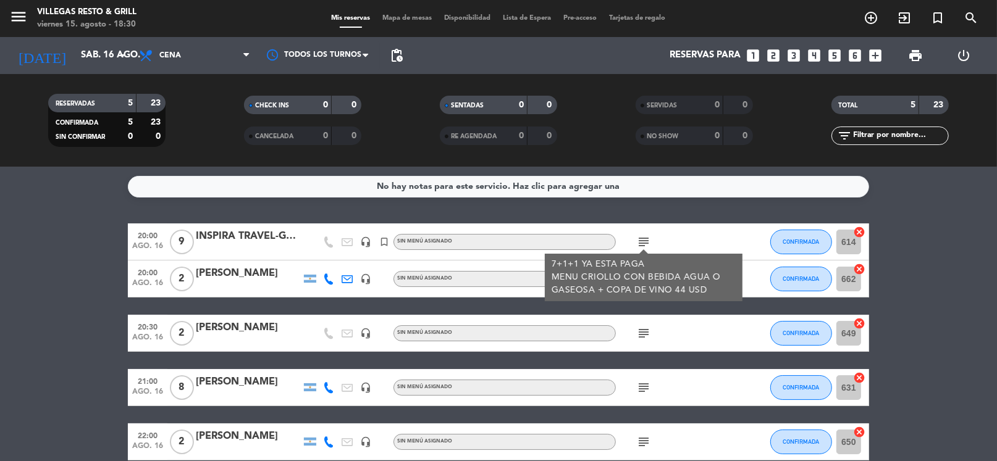
drag, startPoint x: 903, startPoint y: 288, endPoint x: 862, endPoint y: 298, distance: 41.4
click at [902, 288] on bookings-row "20:00 ago. 16 9 INSPIRA TRAVEL-GRUPO TESOROS headset_mic turned_in_not Sin menú…" at bounding box center [498, 342] width 997 height 237
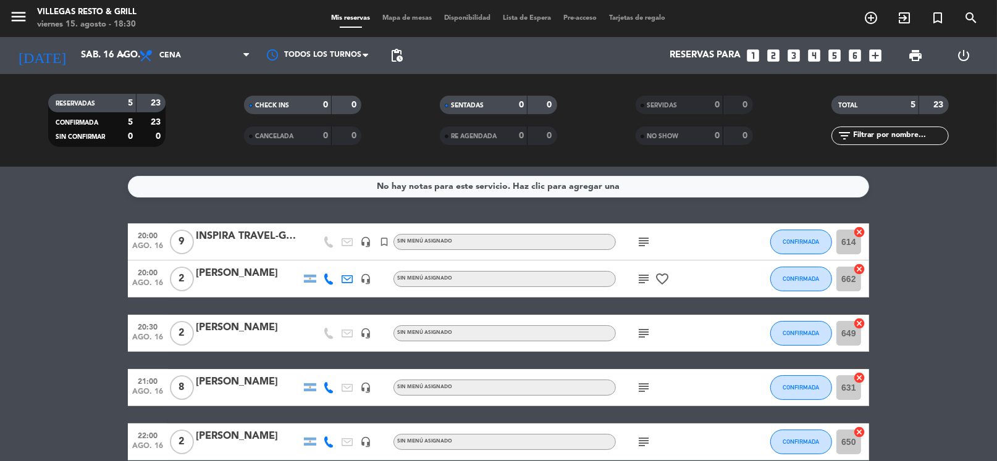
click at [647, 279] on icon "subject" at bounding box center [643, 279] width 15 height 15
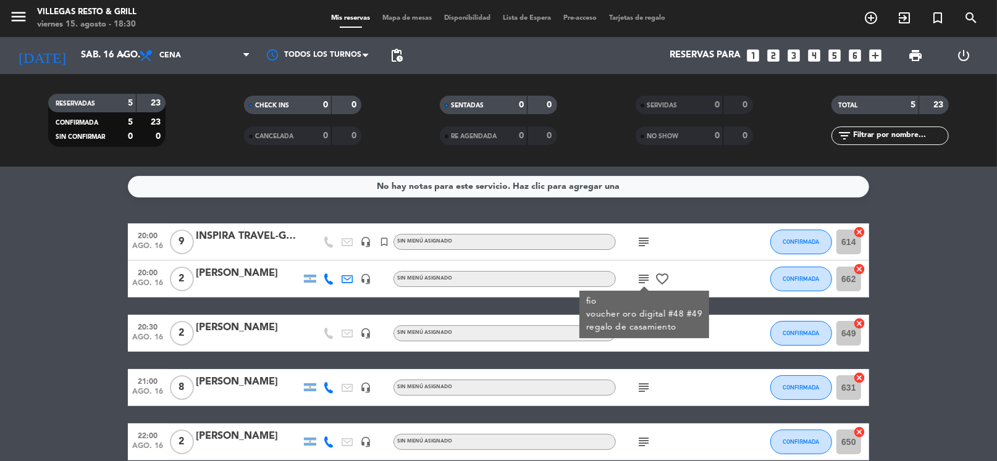
click at [953, 229] on bookings-row "20:00 ago. 16 9 INSPIRA TRAVEL-GRUPO TESOROS headset_mic turned_in_not Sin menú…" at bounding box center [498, 342] width 997 height 237
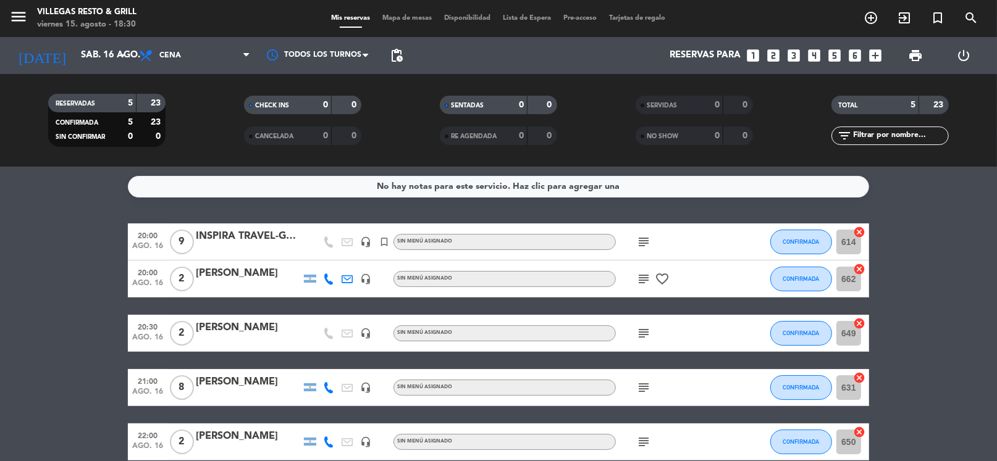
scroll to position [61, 0]
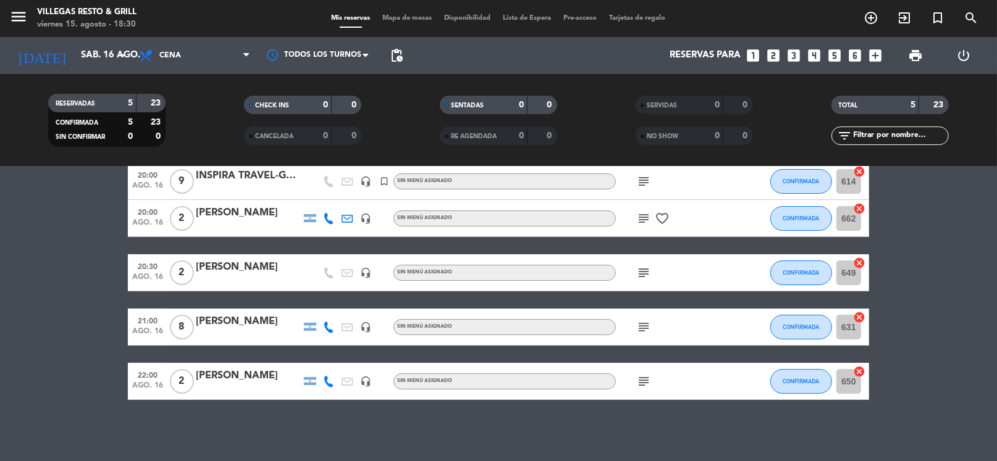
click at [71, 69] on date-picker "[DATE] sáb. 16 ago. arrow_drop_down" at bounding box center [71, 55] width 124 height 27
click at [77, 63] on input "sáb. 16 ago." at bounding box center [135, 55] width 120 height 23
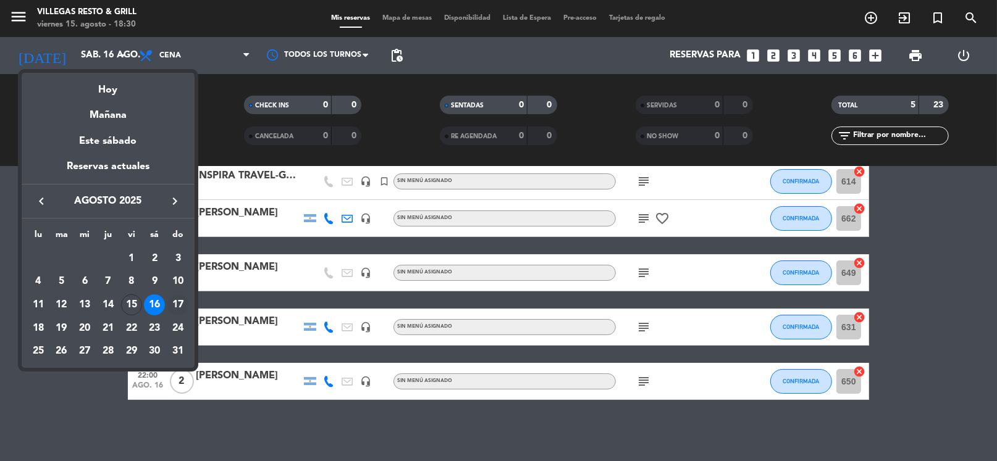
click at [172, 298] on div "17" at bounding box center [177, 305] width 21 height 21
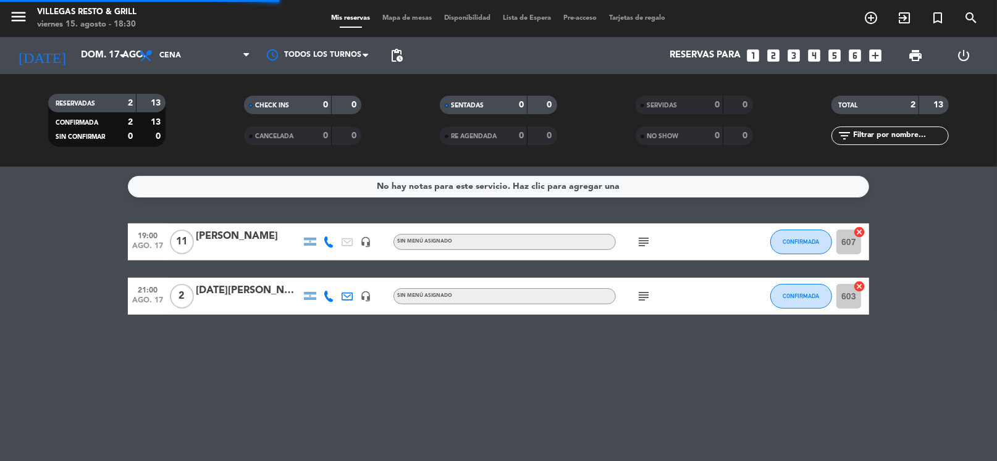
scroll to position [0, 0]
click at [638, 239] on icon "subject" at bounding box center [643, 242] width 15 height 15
click at [647, 298] on icon "subject" at bounding box center [643, 296] width 15 height 15
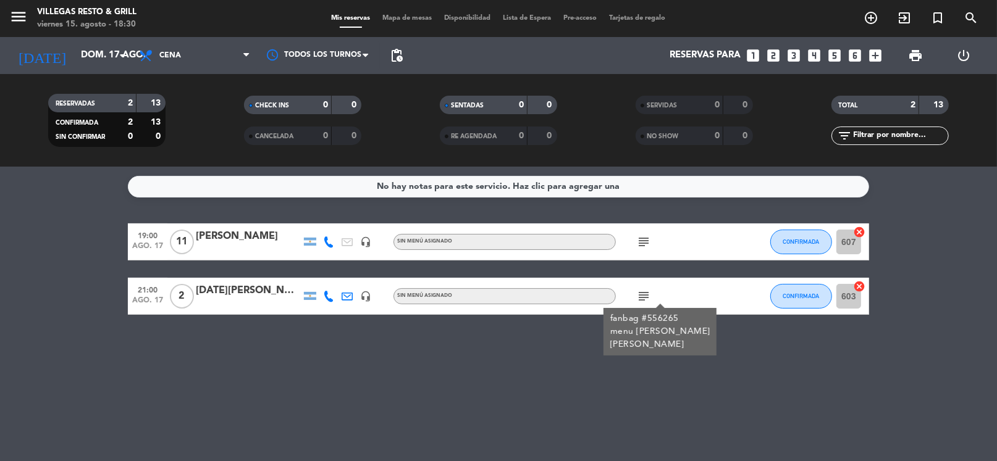
drag, startPoint x: 502, startPoint y: 387, endPoint x: 455, endPoint y: 378, distance: 47.1
click at [499, 387] on div "No hay notas para este servicio. Haz clic para agregar una 19:00 ago. 17 11 [PE…" at bounding box center [498, 314] width 997 height 295
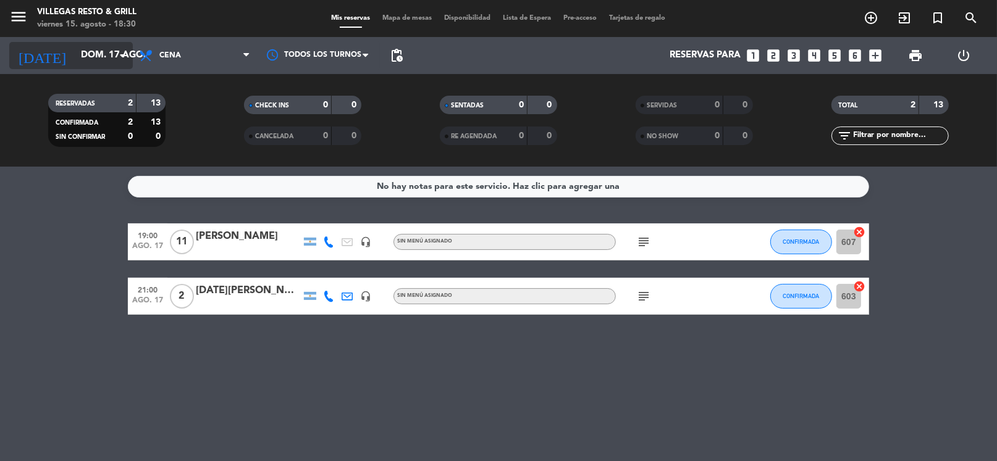
click at [101, 52] on input "dom. 17 ago." at bounding box center [135, 55] width 120 height 23
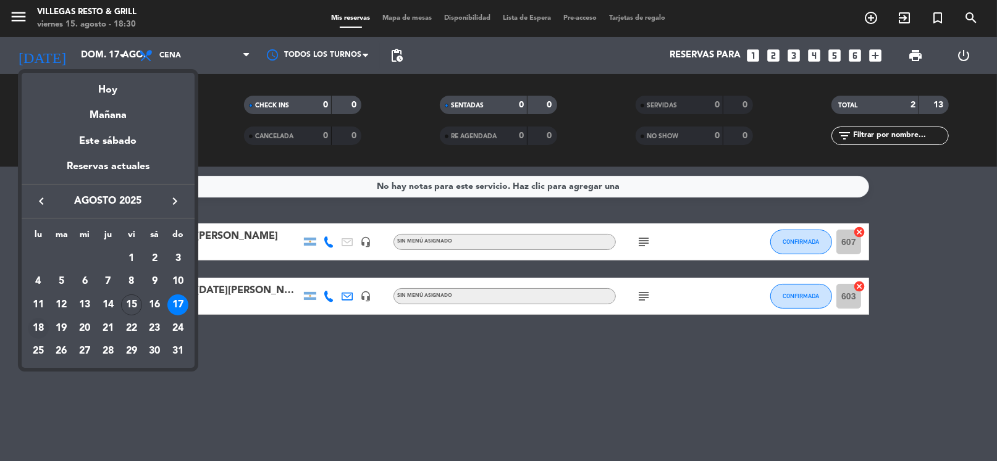
click at [40, 326] on div "18" at bounding box center [38, 328] width 21 height 21
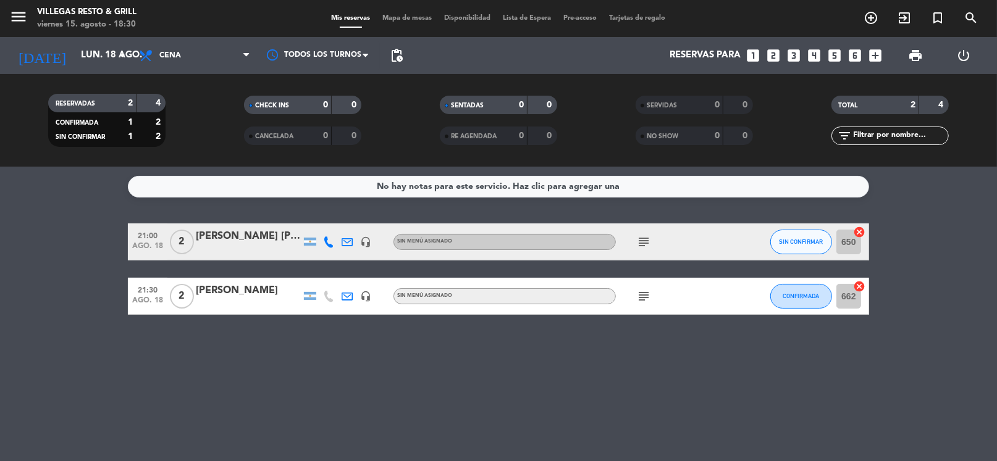
click at [641, 242] on icon "subject" at bounding box center [643, 242] width 15 height 15
click at [643, 293] on icon "subject" at bounding box center [643, 296] width 15 height 15
click at [185, 58] on span "Cena" at bounding box center [195, 55] width 124 height 27
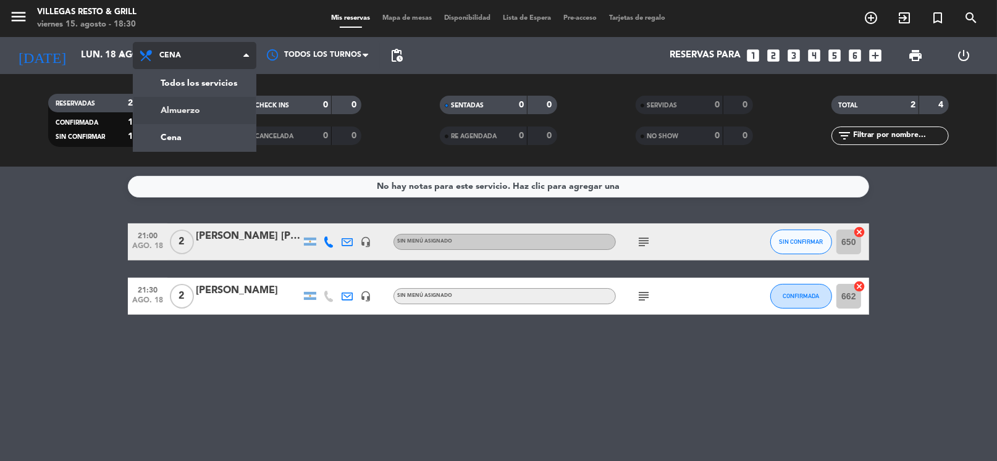
click at [195, 120] on div "menu Villegas Resto & Grill viernes 15. agosto - 18:30 Mis reservas Mapa de mes…" at bounding box center [498, 83] width 997 height 167
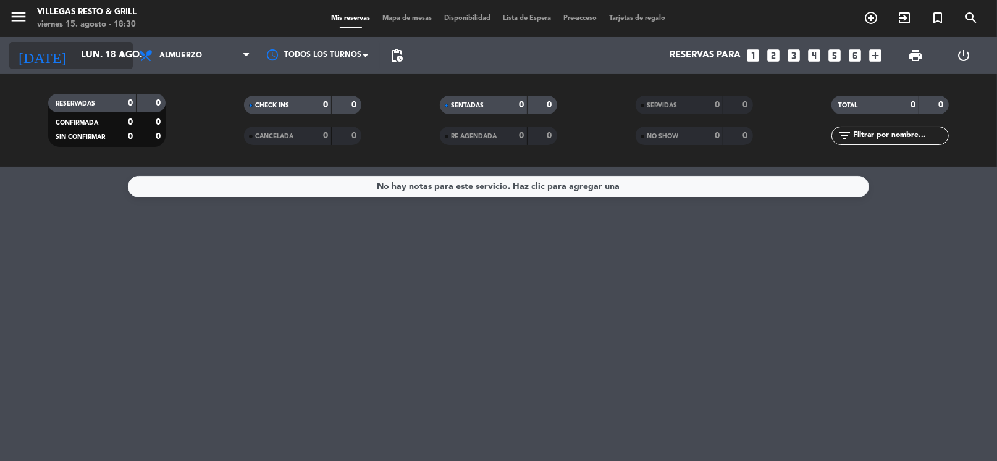
click at [95, 43] on div "[DATE] lun. 18 ago. arrow_drop_down" at bounding box center [71, 55] width 124 height 27
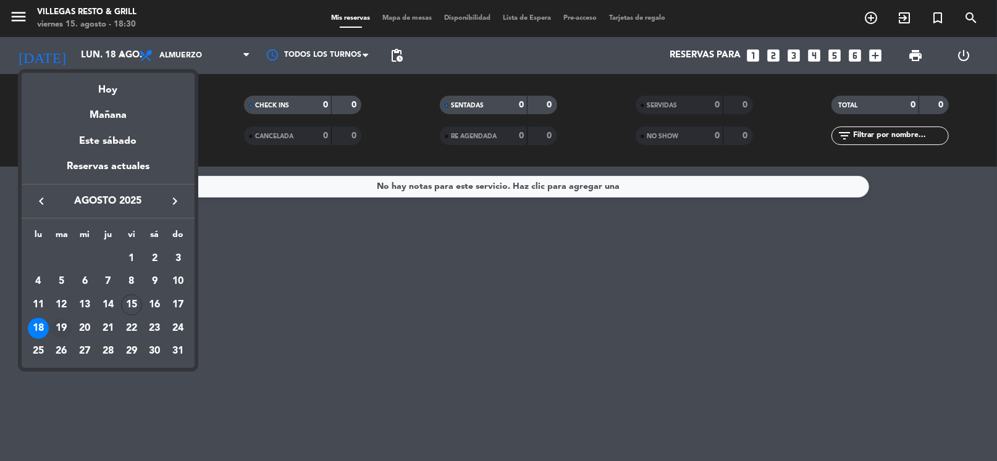
click at [65, 329] on div "19" at bounding box center [61, 328] width 21 height 21
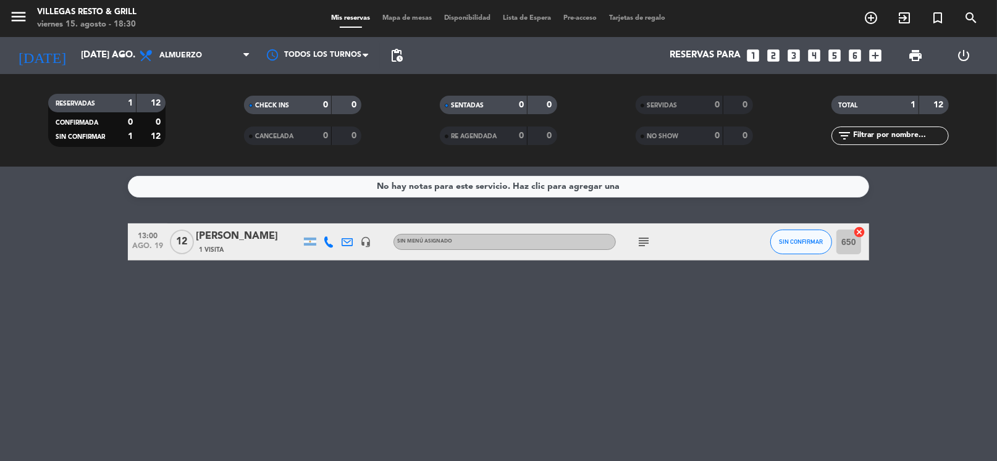
click at [640, 242] on icon "subject" at bounding box center [643, 242] width 15 height 15
click at [229, 213] on div "No hay notas para este servicio. Haz clic para agregar una 13:00 ago. 19 12 [PE…" at bounding box center [498, 314] width 997 height 295
click at [71, 67] on div "[DATE] [DATE] ago. arrow_drop_down" at bounding box center [71, 55] width 124 height 27
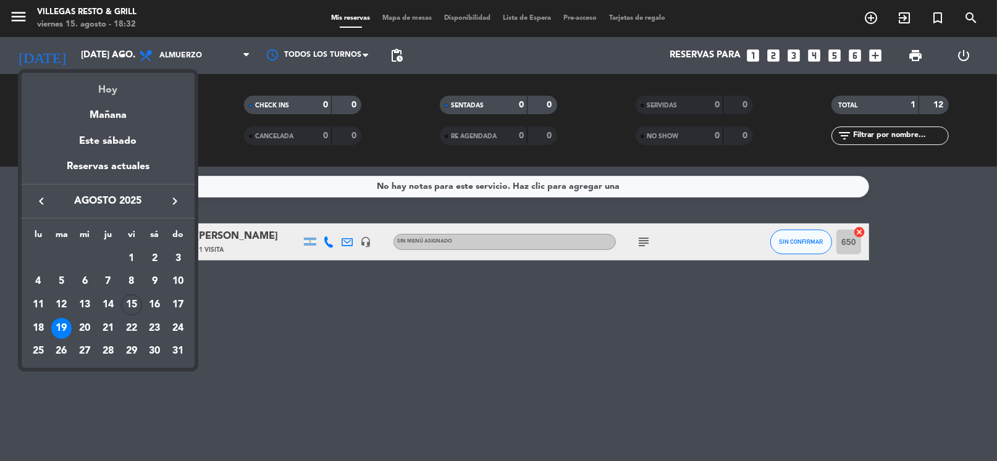
click at [102, 78] on div "Hoy" at bounding box center [108, 85] width 173 height 25
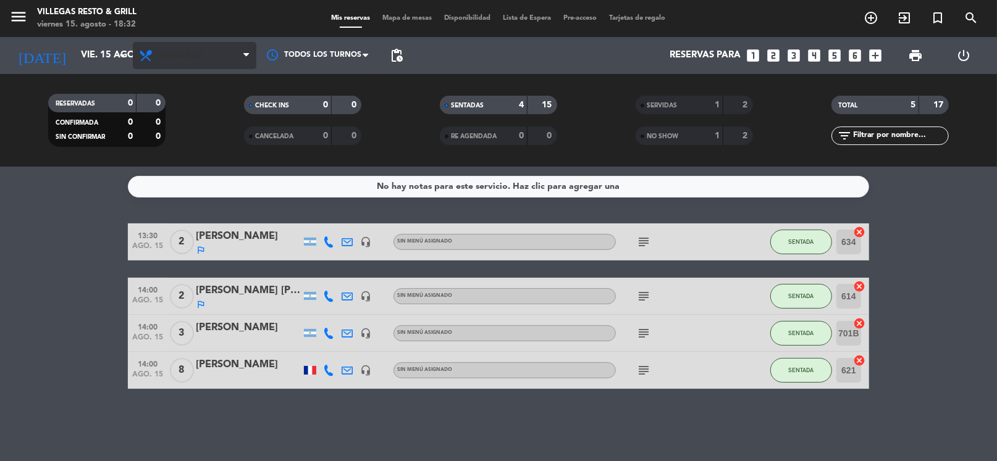
drag, startPoint x: 214, startPoint y: 78, endPoint x: 216, endPoint y: 64, distance: 14.3
click at [214, 77] on div "RESERVADAS 0 0 CONFIRMADA 0 0 SIN CONFIRMAR 0 0 CHECK INS 0 0 CANCELADA 0 0 SEN…" at bounding box center [498, 120] width 997 height 93
click at [216, 64] on span "Almuerzo" at bounding box center [195, 55] width 124 height 27
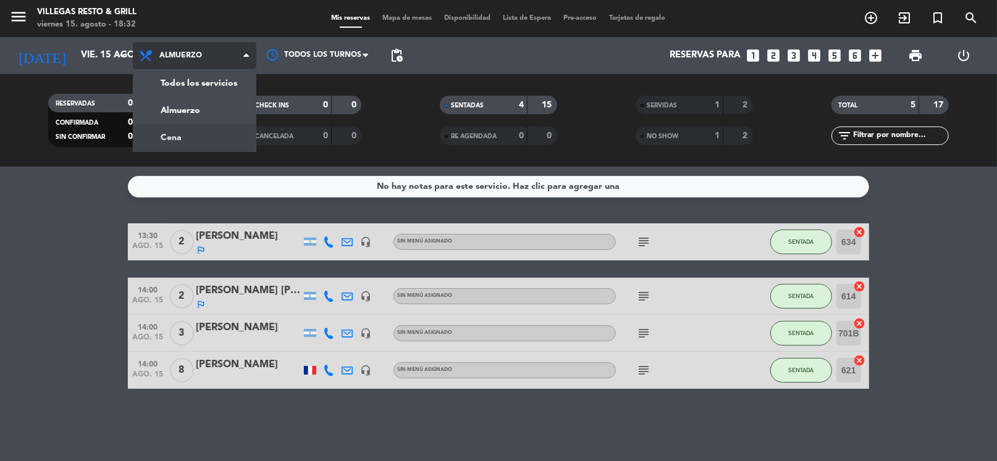
click at [201, 138] on div "menu Villegas Resto & Grill viernes 15. agosto - 18:32 Mis reservas Mapa de mes…" at bounding box center [498, 83] width 997 height 167
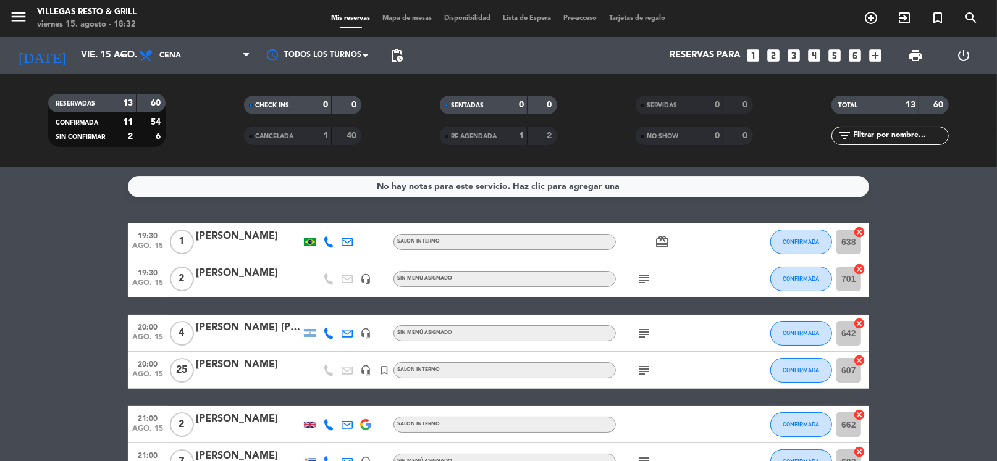
click at [646, 371] on icon "subject" at bounding box center [643, 370] width 15 height 15
click at [237, 241] on div "[PERSON_NAME]" at bounding box center [248, 237] width 105 height 16
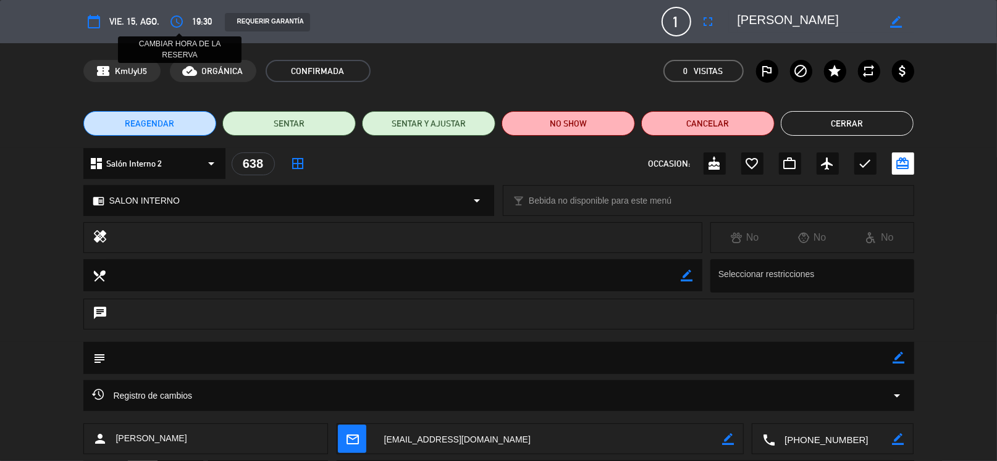
click at [181, 22] on icon "access_time" at bounding box center [177, 21] width 15 height 15
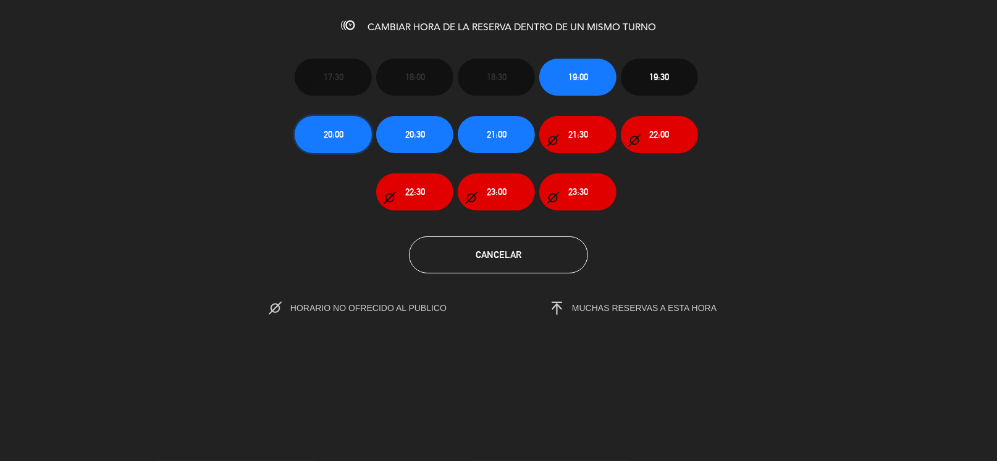
click at [318, 135] on button "20:00" at bounding box center [333, 134] width 77 height 37
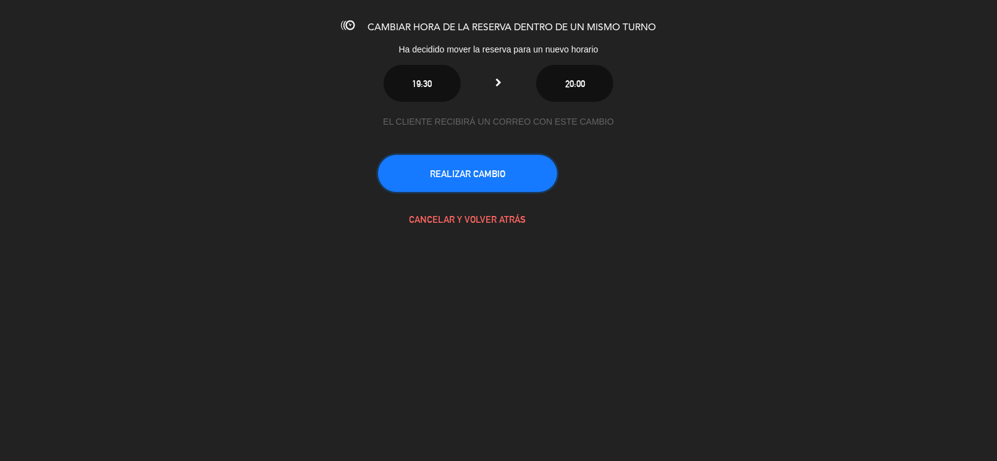
click at [495, 172] on button "REALIZAR CAMBIO" at bounding box center [467, 173] width 179 height 37
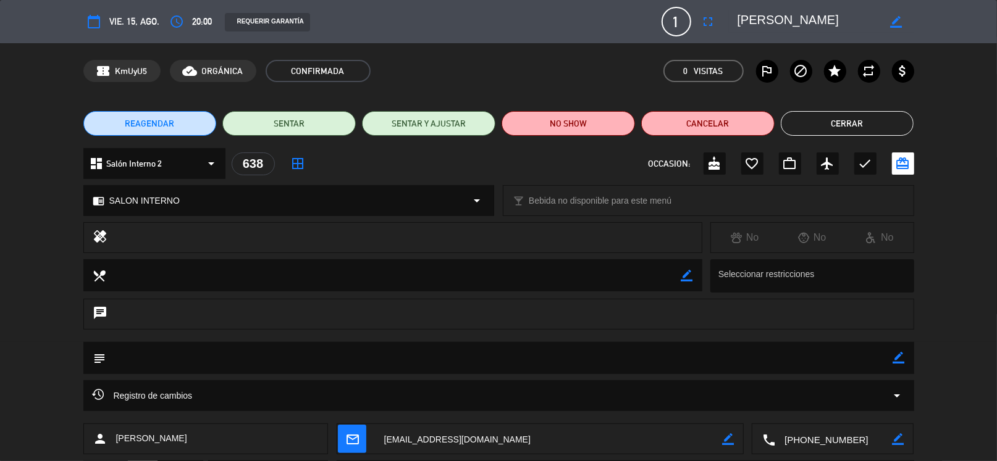
click at [848, 132] on button "Cerrar" at bounding box center [847, 123] width 133 height 25
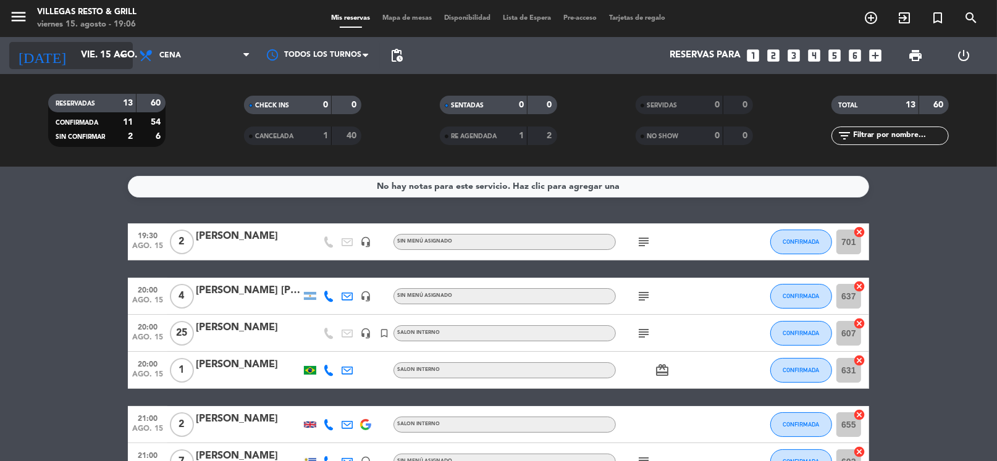
click at [82, 61] on input "vie. 15 ago." at bounding box center [135, 55] width 120 height 23
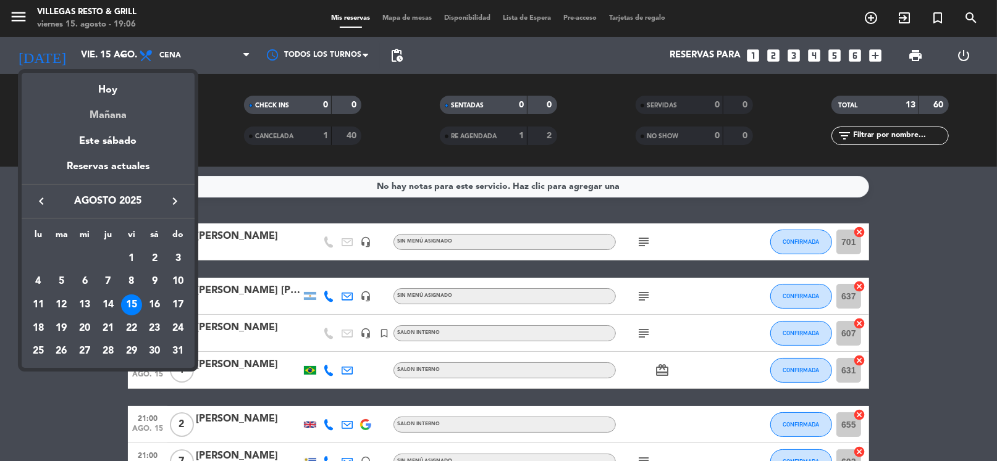
click at [109, 99] on div "Mañana" at bounding box center [108, 110] width 173 height 25
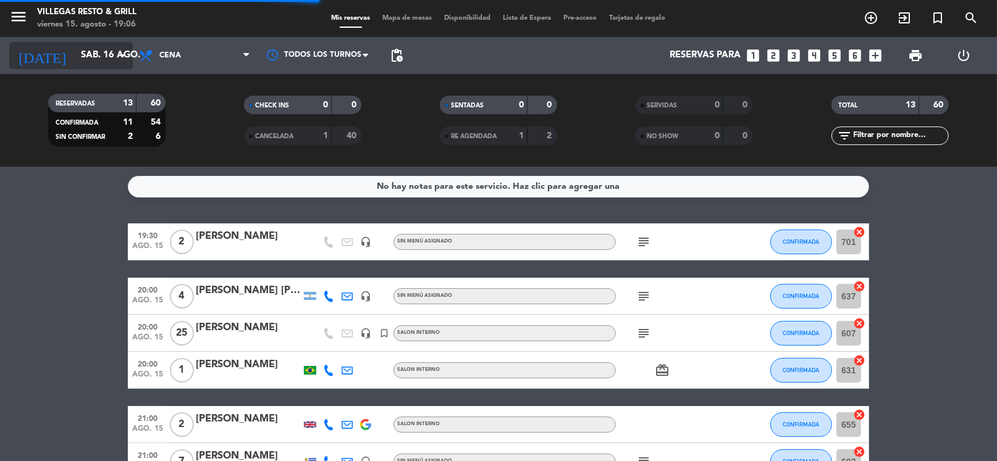
click at [81, 61] on input "sáb. 16 ago." at bounding box center [135, 55] width 120 height 23
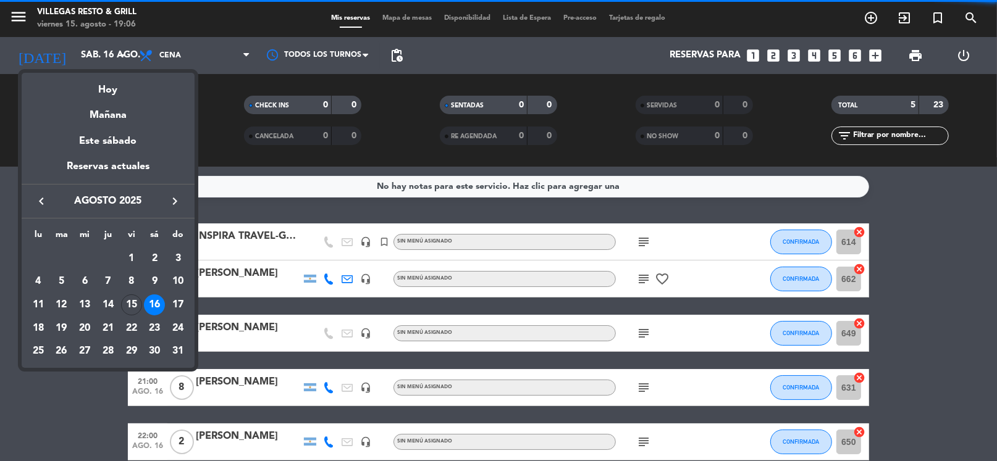
click at [95, 85] on div "Hoy" at bounding box center [108, 85] width 173 height 25
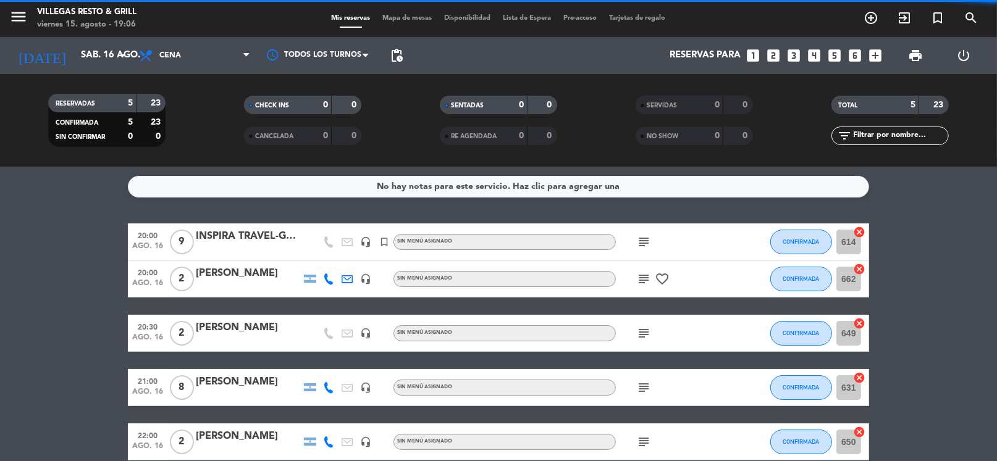
type input "vie. 15 ago."
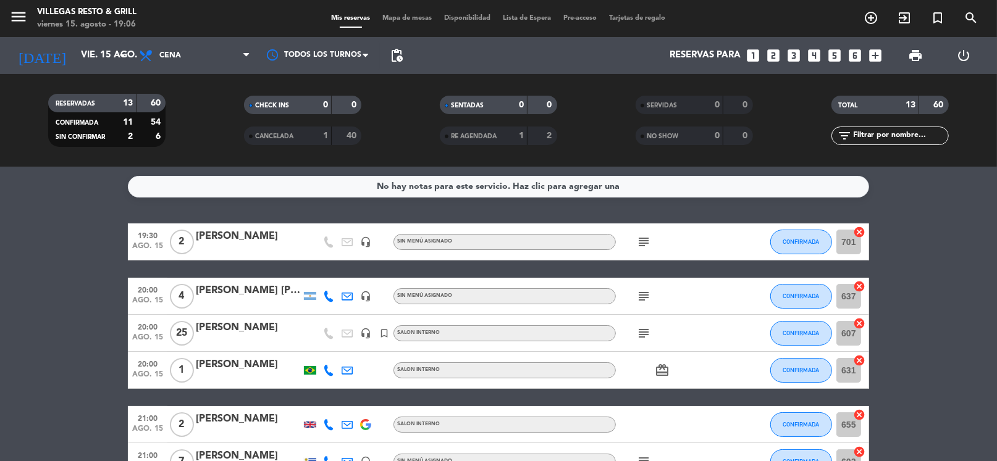
click at [647, 245] on icon "subject" at bounding box center [643, 242] width 15 height 15
click at [300, 133] on div "CANCELADA" at bounding box center [275, 136] width 57 height 14
